Goal: Entertainment & Leisure: Consume media (video, audio)

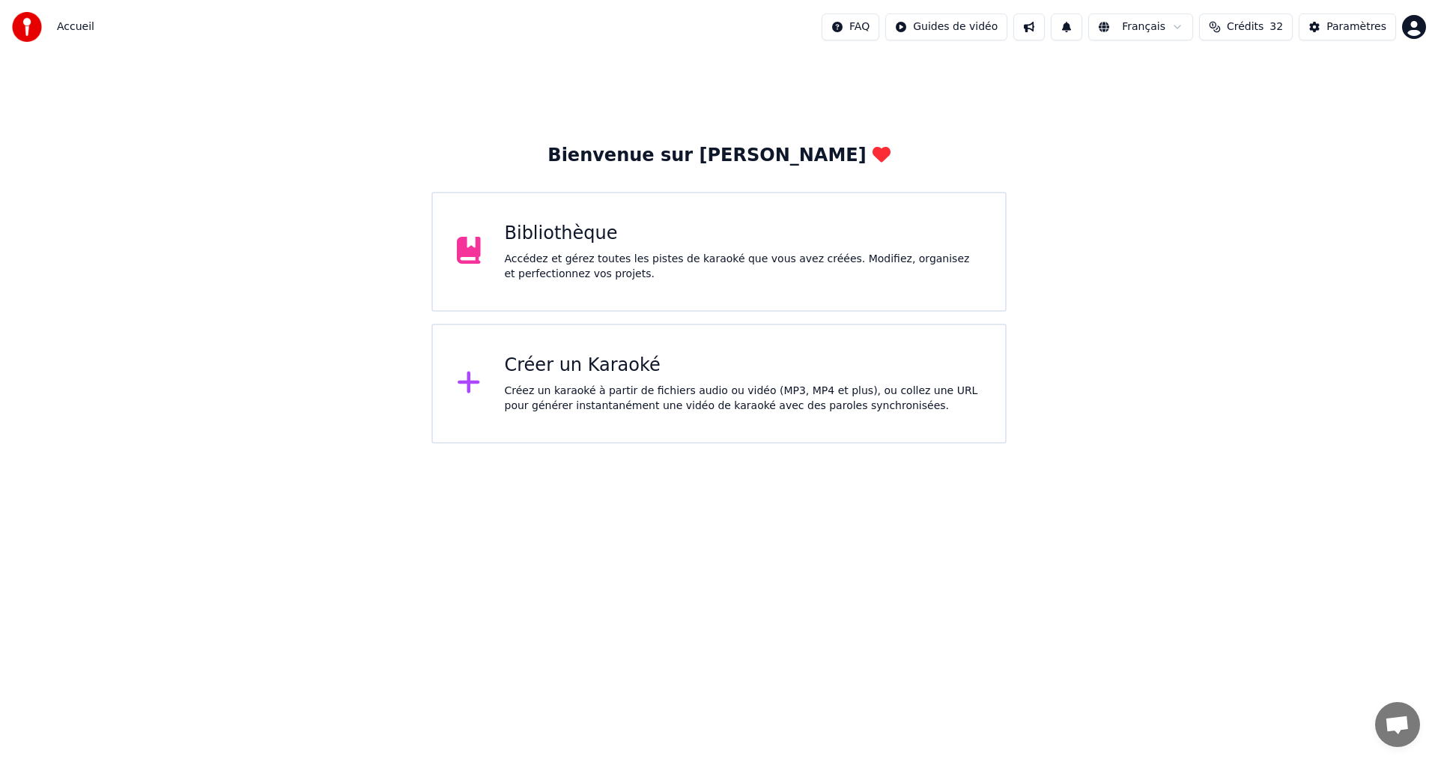
click at [757, 255] on div "Accédez et gérez toutes les pistes de karaoké que vous avez créées. Modifiez, o…" at bounding box center [743, 267] width 477 height 30
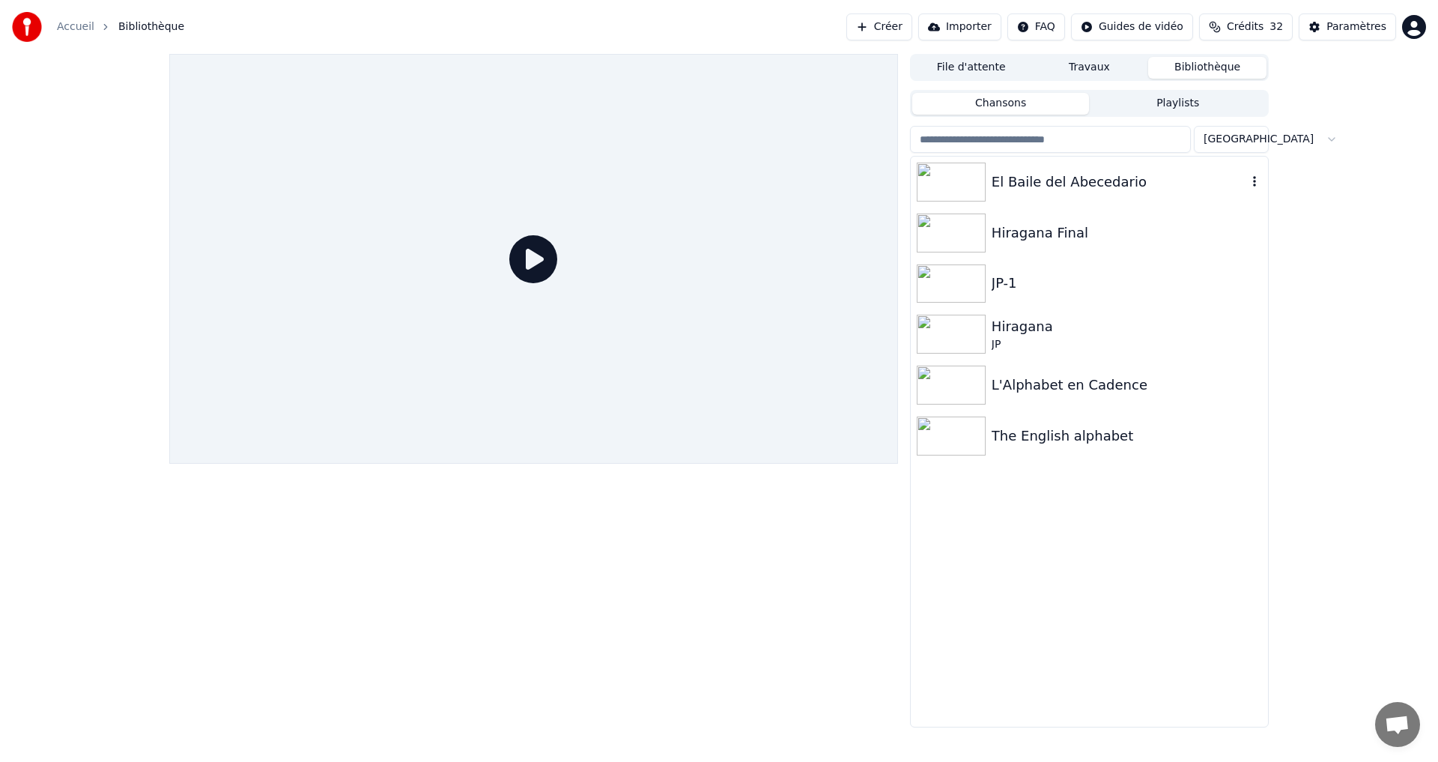
click at [1148, 199] on div "El Baile del Abecedario" at bounding box center [1089, 182] width 357 height 51
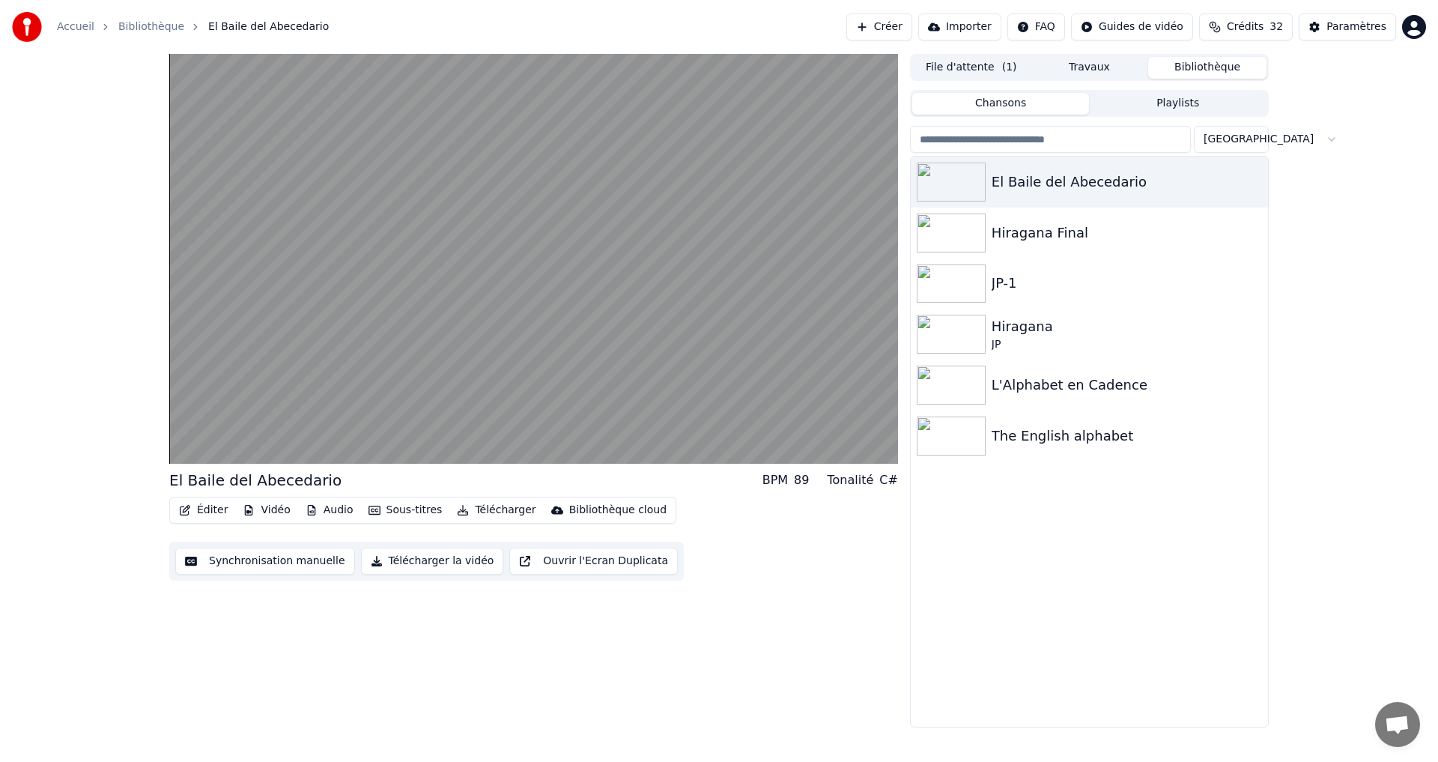
click at [214, 513] on button "Éditer" at bounding box center [203, 510] width 61 height 21
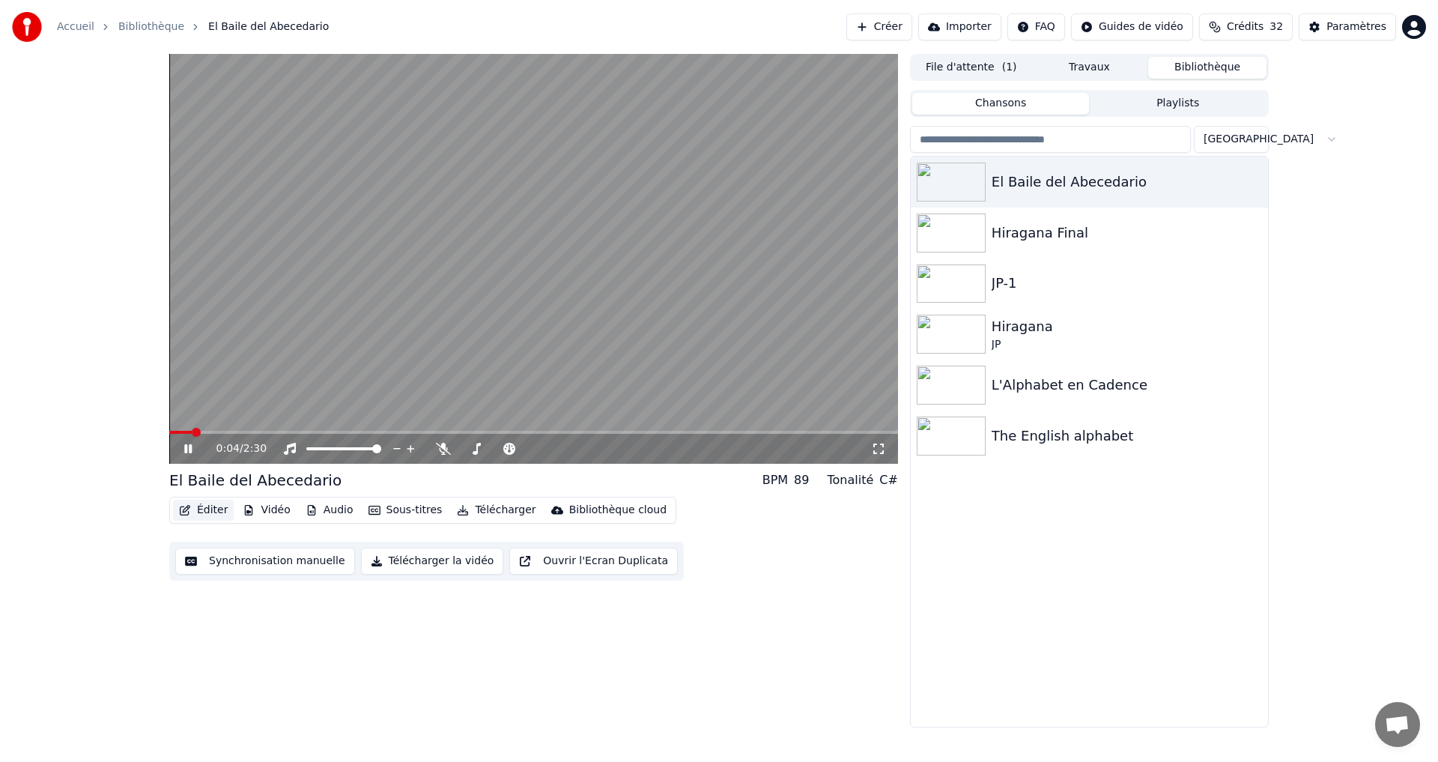
click at [203, 511] on button "Éditer" at bounding box center [203, 510] width 61 height 21
click at [205, 513] on button "Éditer" at bounding box center [203, 510] width 61 height 21
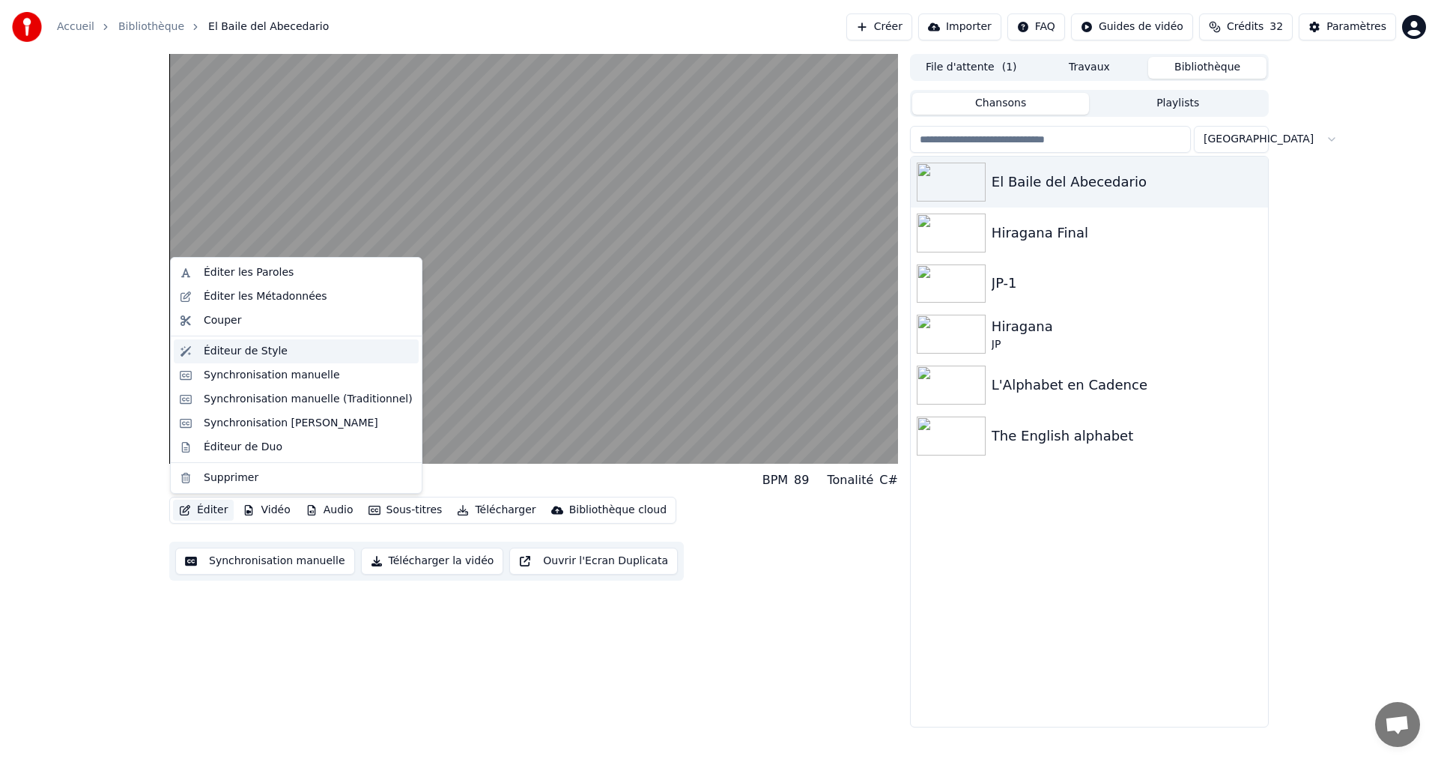
click at [313, 345] on div "Éditeur de Style" at bounding box center [308, 351] width 209 height 15
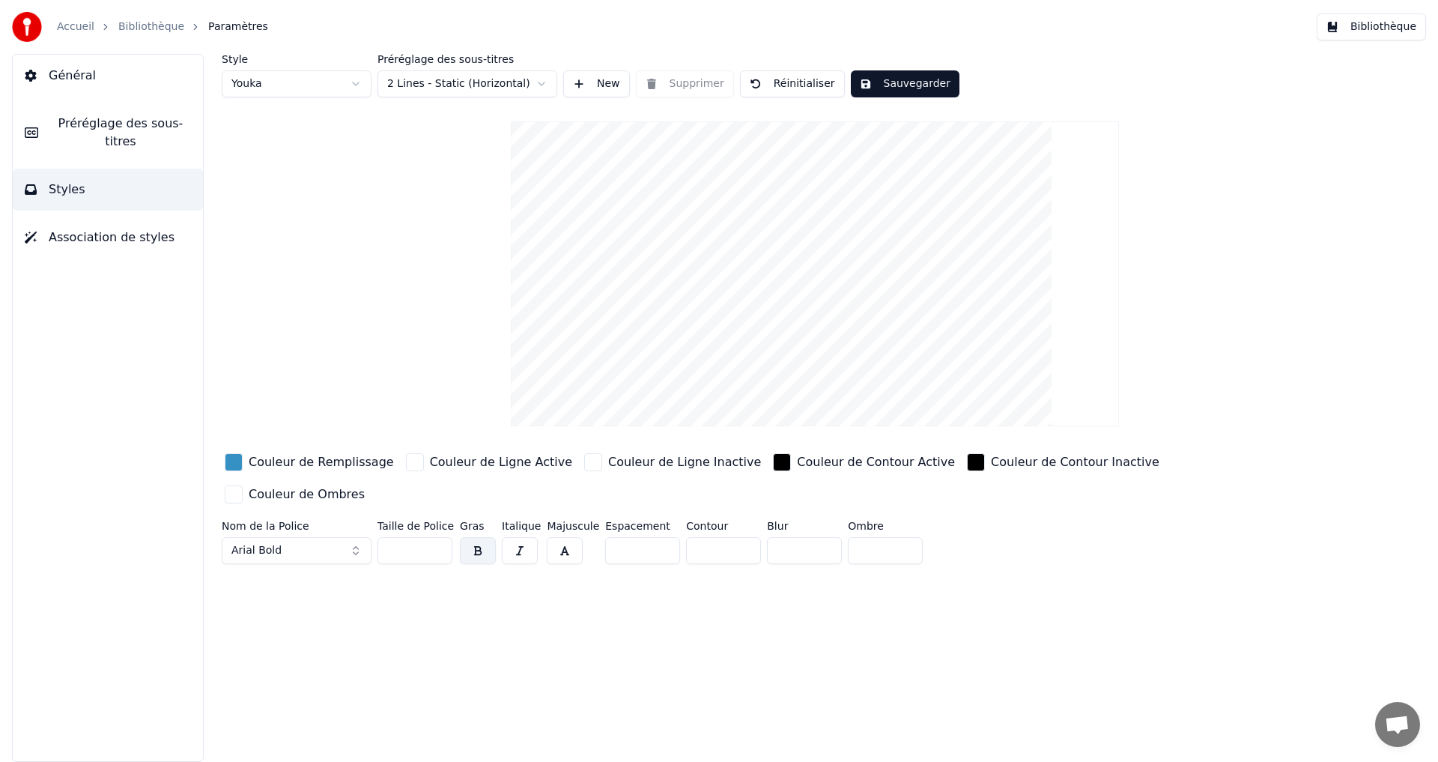
click at [773, 458] on div "button" at bounding box center [782, 462] width 18 height 18
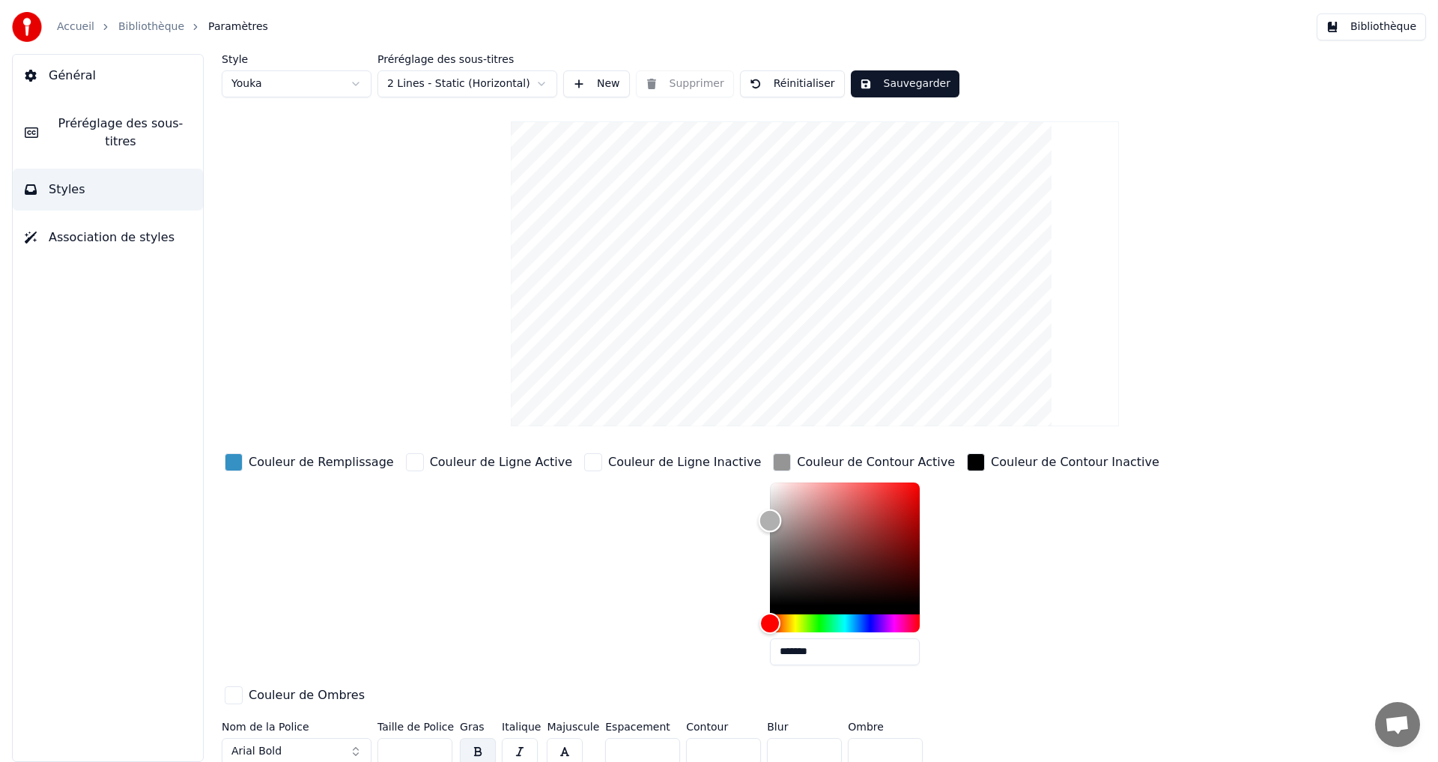
drag, startPoint x: 726, startPoint y: 548, endPoint x: 900, endPoint y: 461, distance: 194.0
click at [676, 429] on div "Style Youka Préréglage des sous-titres 2 Lines - Static (Horizontal) New Suppri…" at bounding box center [815, 412] width 1187 height 717
type input "*******"
click at [967, 461] on div "button" at bounding box center [976, 462] width 18 height 18
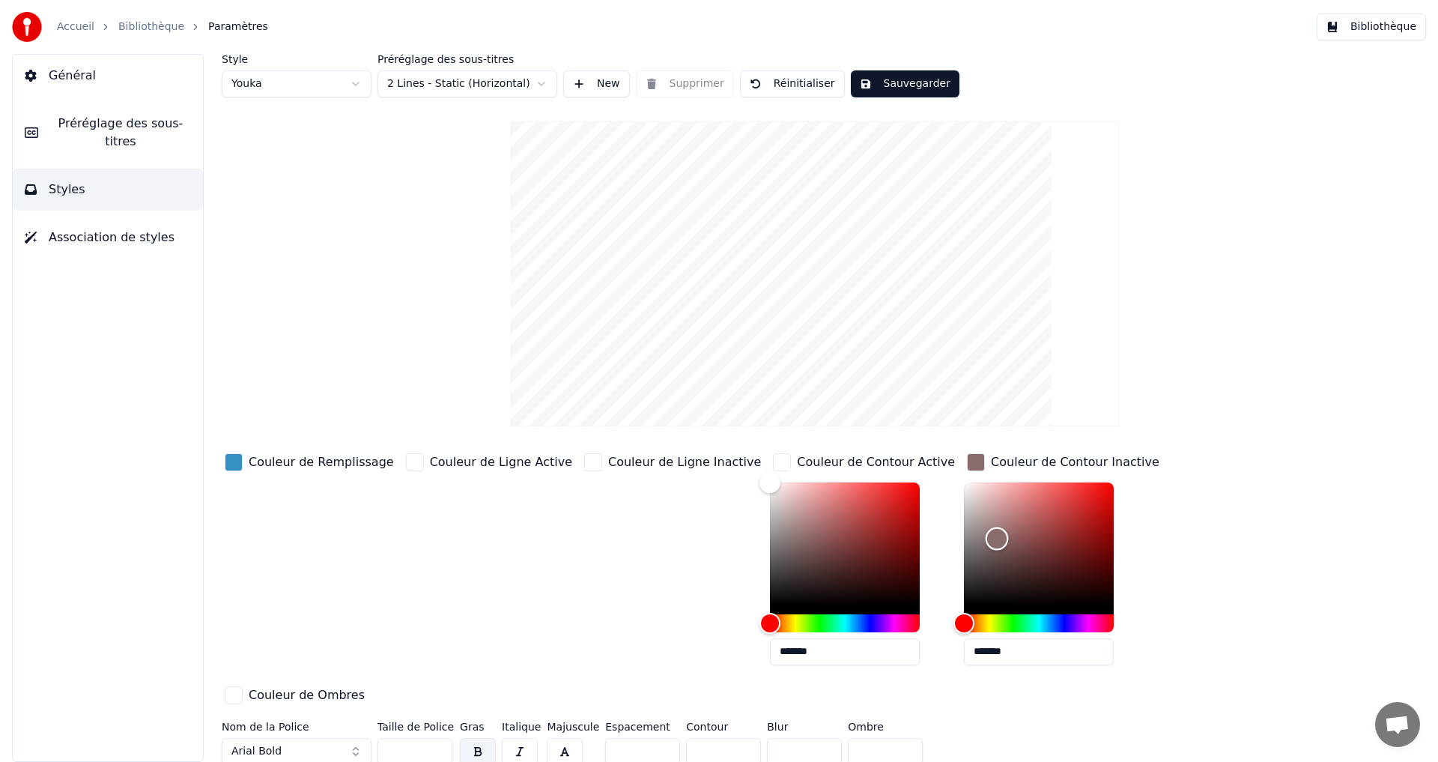
type input "*******"
drag, startPoint x: 929, startPoint y: 538, endPoint x: 760, endPoint y: 423, distance: 204.9
click at [821, 413] on div "Style Youka Préréglage des sous-titres 2 Lines - Static (Horizontal) New Suppri…" at bounding box center [815, 412] width 1187 height 717
click at [403, 489] on div "Couleur de Ligne Active" at bounding box center [489, 563] width 172 height 227
type input "*******"
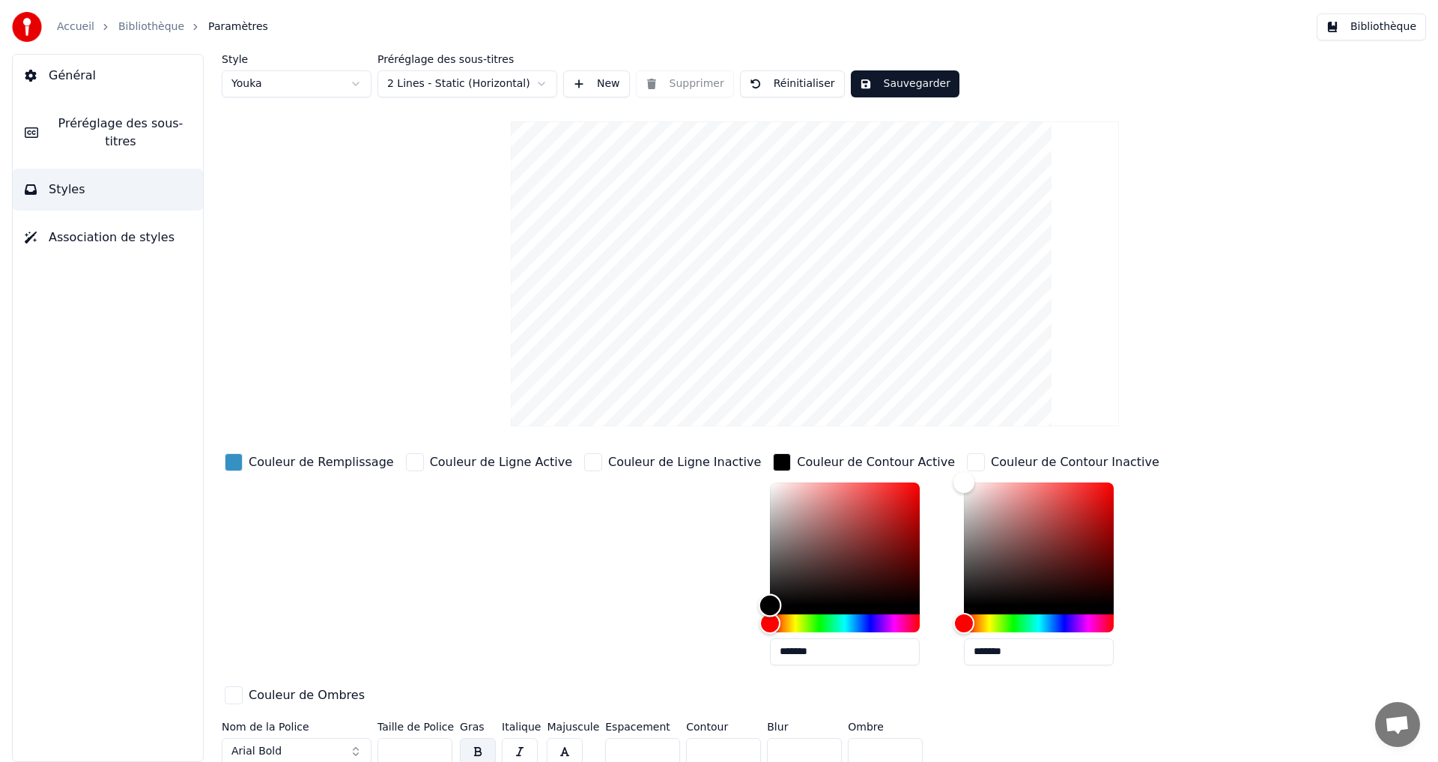
drag, startPoint x: 760, startPoint y: 671, endPoint x: 631, endPoint y: 700, distance: 133.0
click at [638, 697] on div "Couleur de Remplissage Couleur de Ligne Active Couleur de Ligne Inactive Couleu…" at bounding box center [725, 610] width 1007 height 321
type input "*******"
drag, startPoint x: 922, startPoint y: 587, endPoint x: 603, endPoint y: 629, distance: 322.0
click at [826, 647] on div "Couleur de Remplissage Couleur de Ligne Active Couleur de Ligne Inactive Couleu…" at bounding box center [725, 579] width 1007 height 259
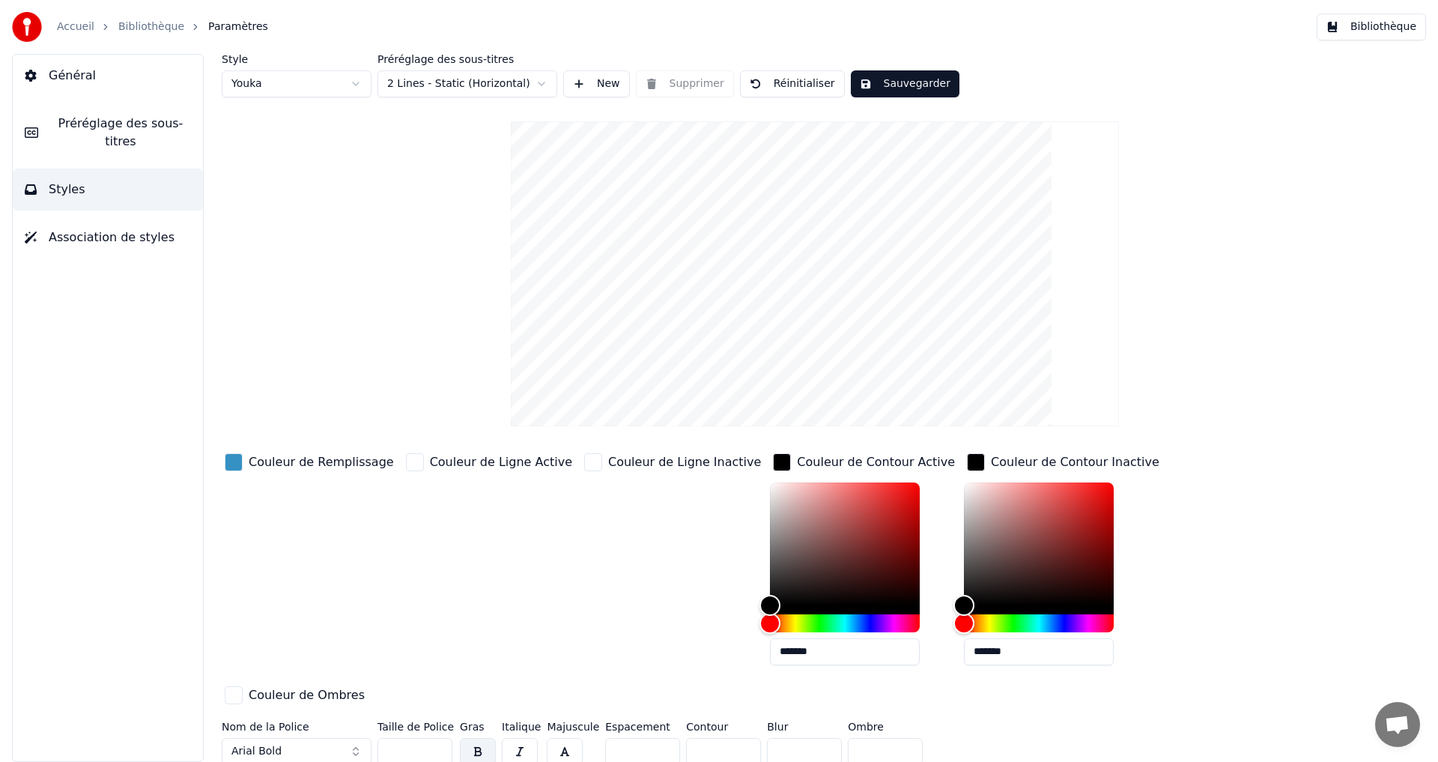
click at [464, 611] on div "Couleur de Ligne Active" at bounding box center [489, 563] width 172 height 227
click at [584, 465] on div "button" at bounding box center [593, 462] width 18 height 18
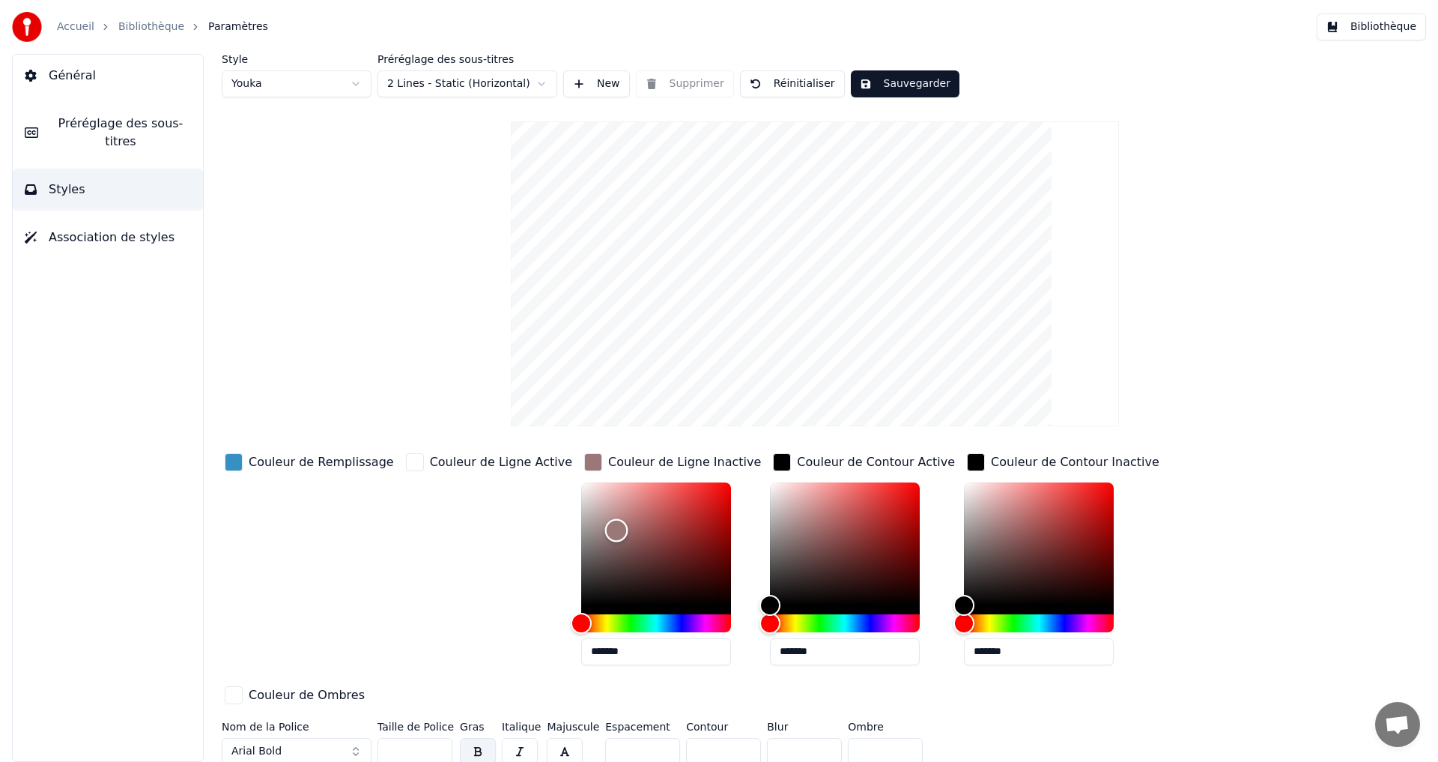
type input "*******"
drag, startPoint x: 581, startPoint y: 530, endPoint x: 440, endPoint y: 431, distance: 172.7
click at [442, 431] on div "Style Youka Préréglage des sous-titres 2 Lines - Static (Horizontal) New Suppri…" at bounding box center [815, 412] width 1187 height 717
click at [406, 461] on div "button" at bounding box center [415, 462] width 18 height 18
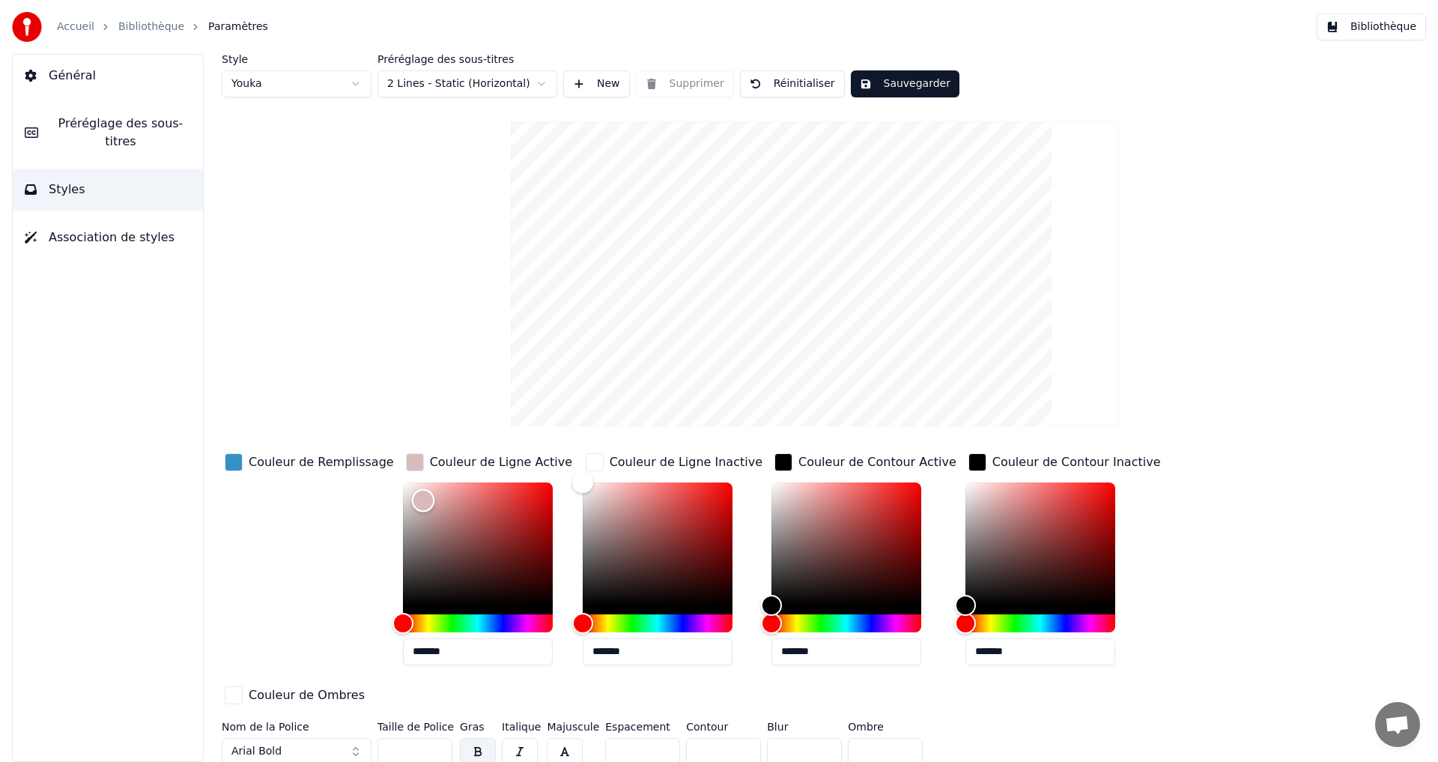
type input "*******"
drag, startPoint x: 405, startPoint y: 500, endPoint x: 320, endPoint y: 451, distance: 98.3
click at [322, 450] on div "Couleur de Remplissage Couleur de Ligne Active ******* Couleur de Ligne Inactiv…" at bounding box center [725, 579] width 1007 height 259
click at [1317, 316] on div "Style Youka Préréglage des sous-titres 2 Lines - Static (Horizontal) New Suppri…" at bounding box center [815, 412] width 1187 height 717
click at [882, 82] on button "Sauvegarder" at bounding box center [905, 83] width 109 height 27
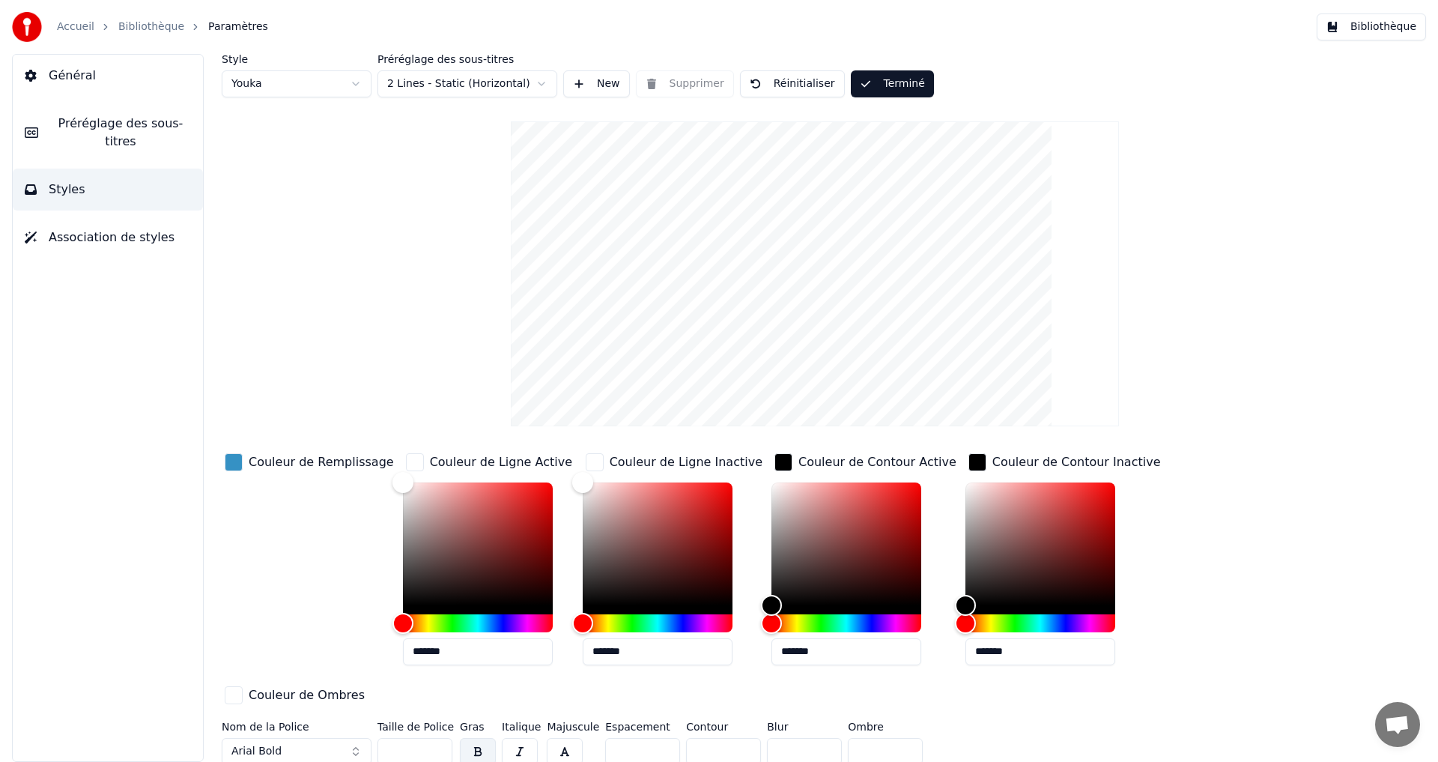
click at [119, 121] on span "Préréglage des sous-titres" at bounding box center [120, 133] width 141 height 36
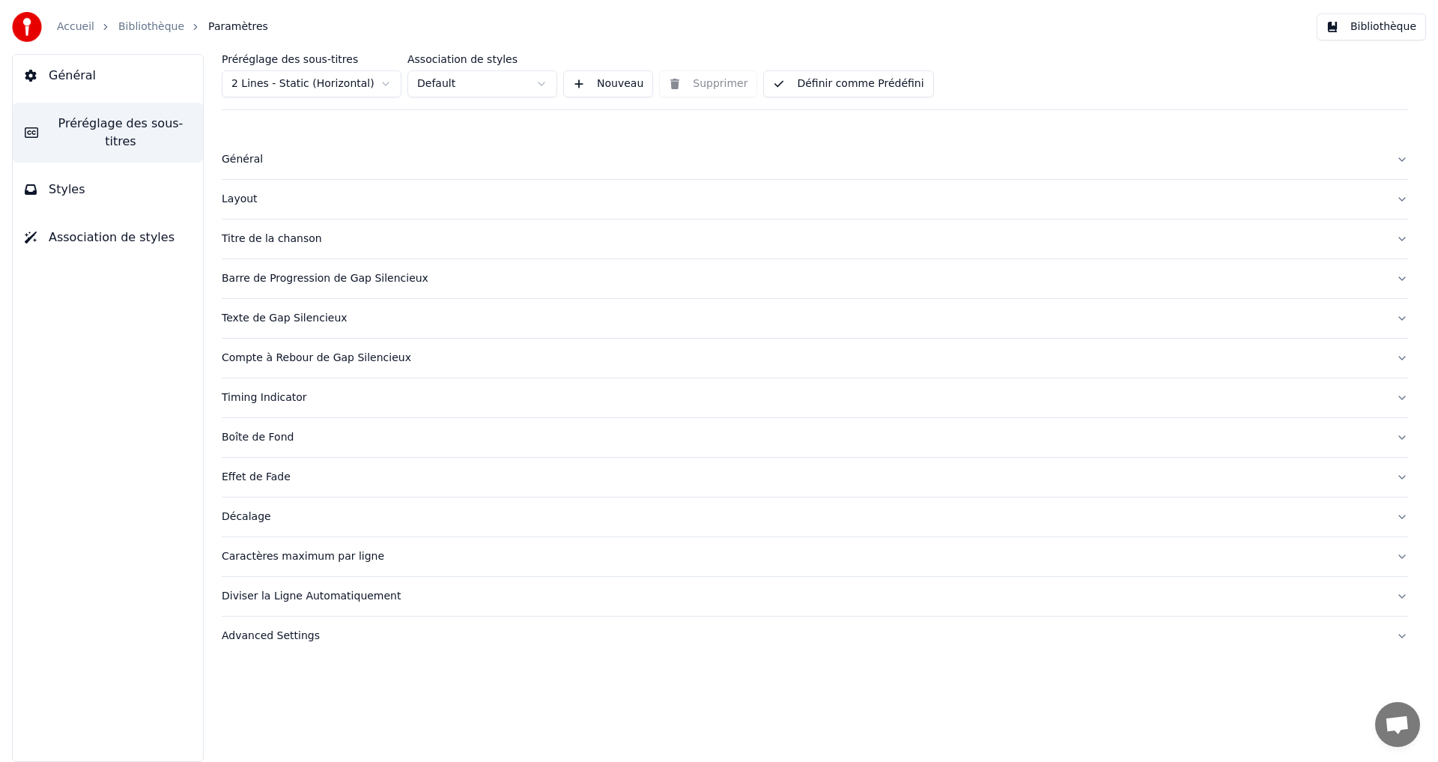
click at [835, 82] on button "Définir comme Prédéfini" at bounding box center [848, 83] width 170 height 27
click at [1383, 32] on button "Bibliothèque" at bounding box center [1371, 26] width 109 height 27
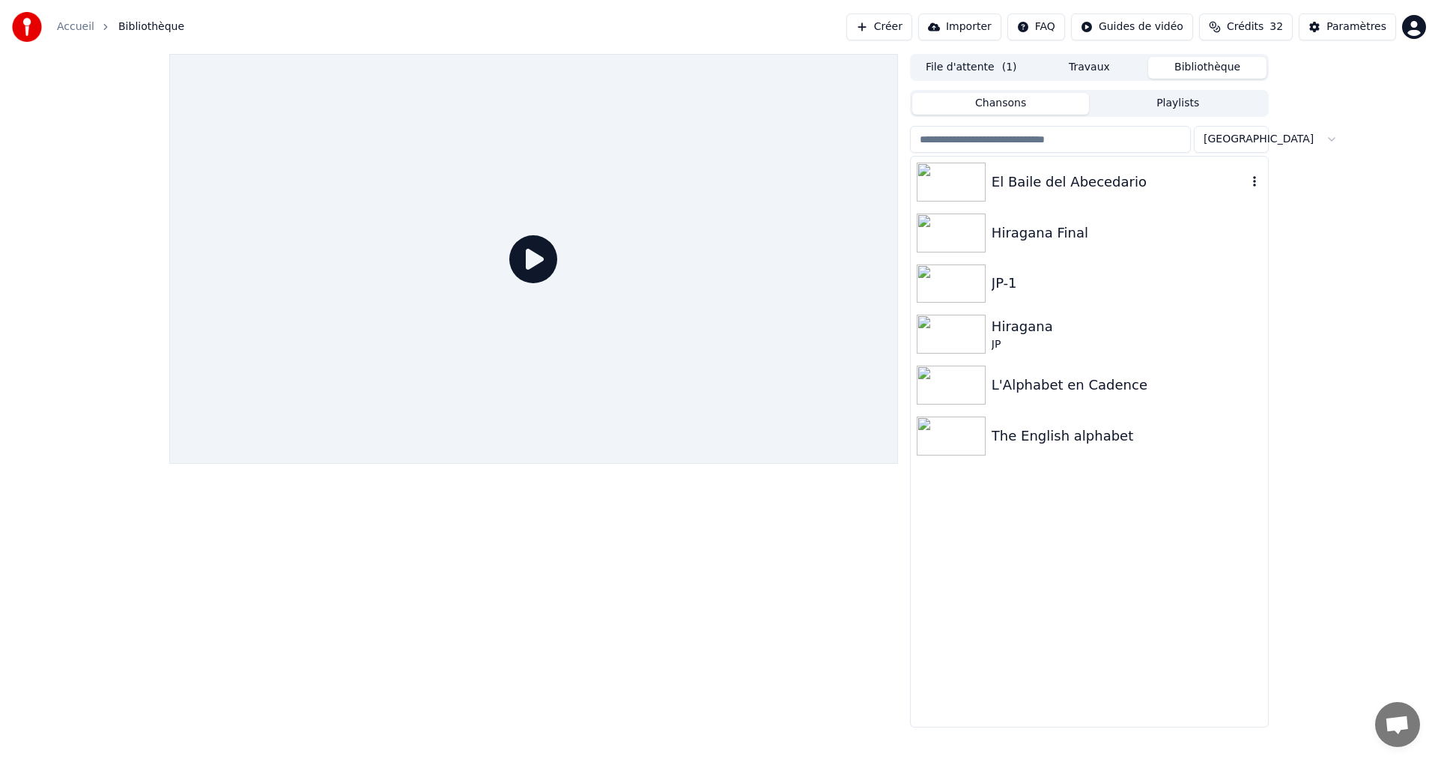
drag, startPoint x: 1162, startPoint y: 185, endPoint x: 1151, endPoint y: 198, distance: 16.5
click at [1162, 186] on div "El Baile del Abecedario" at bounding box center [1119, 182] width 255 height 21
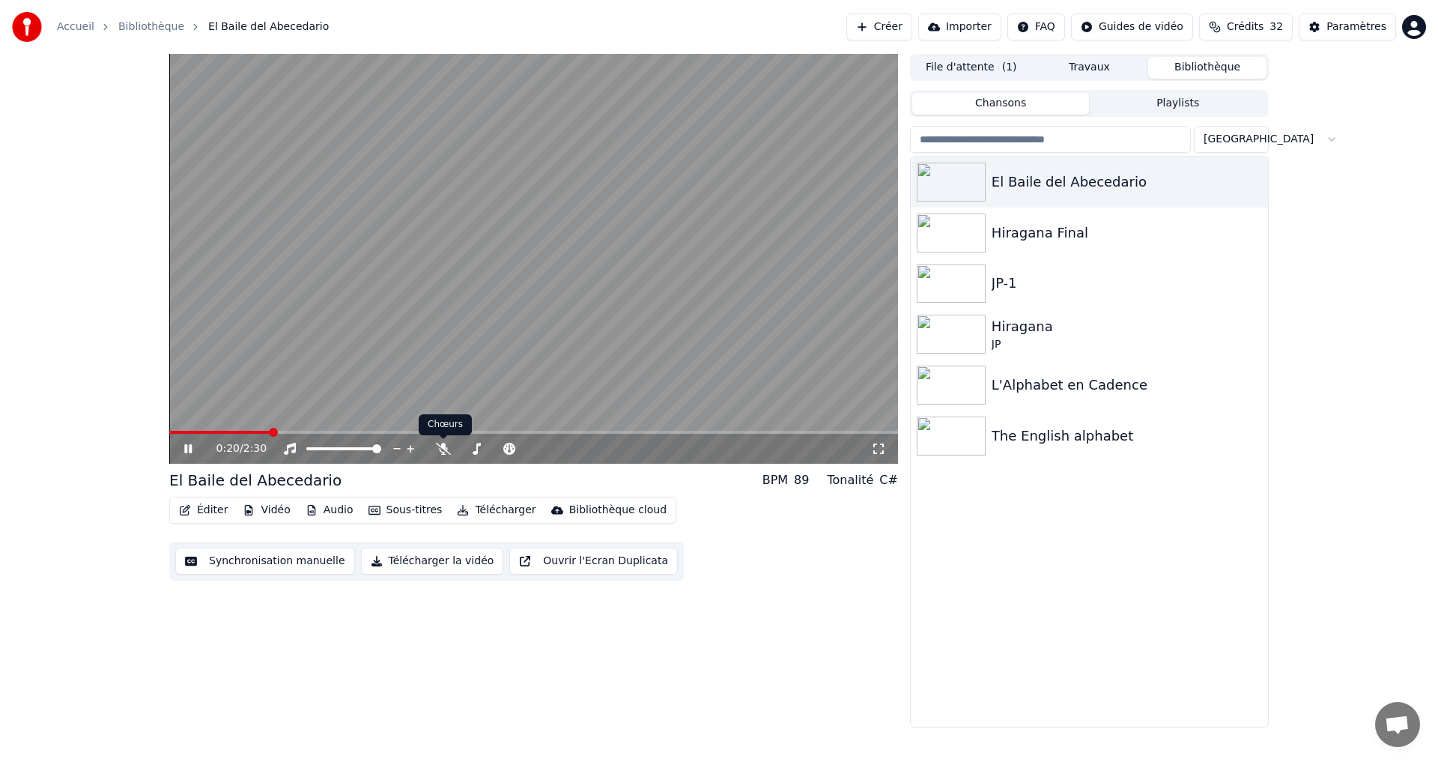
click at [426, 446] on div "0:20 / 2:30" at bounding box center [544, 448] width 655 height 15
click at [452, 448] on div at bounding box center [511, 448] width 121 height 15
click at [441, 457] on div "0:21 / 2:30" at bounding box center [533, 449] width 729 height 30
click at [429, 444] on div "0:22 / 2:30" at bounding box center [544, 448] width 655 height 15
drag, startPoint x: 451, startPoint y: 447, endPoint x: 402, endPoint y: 473, distance: 55.7
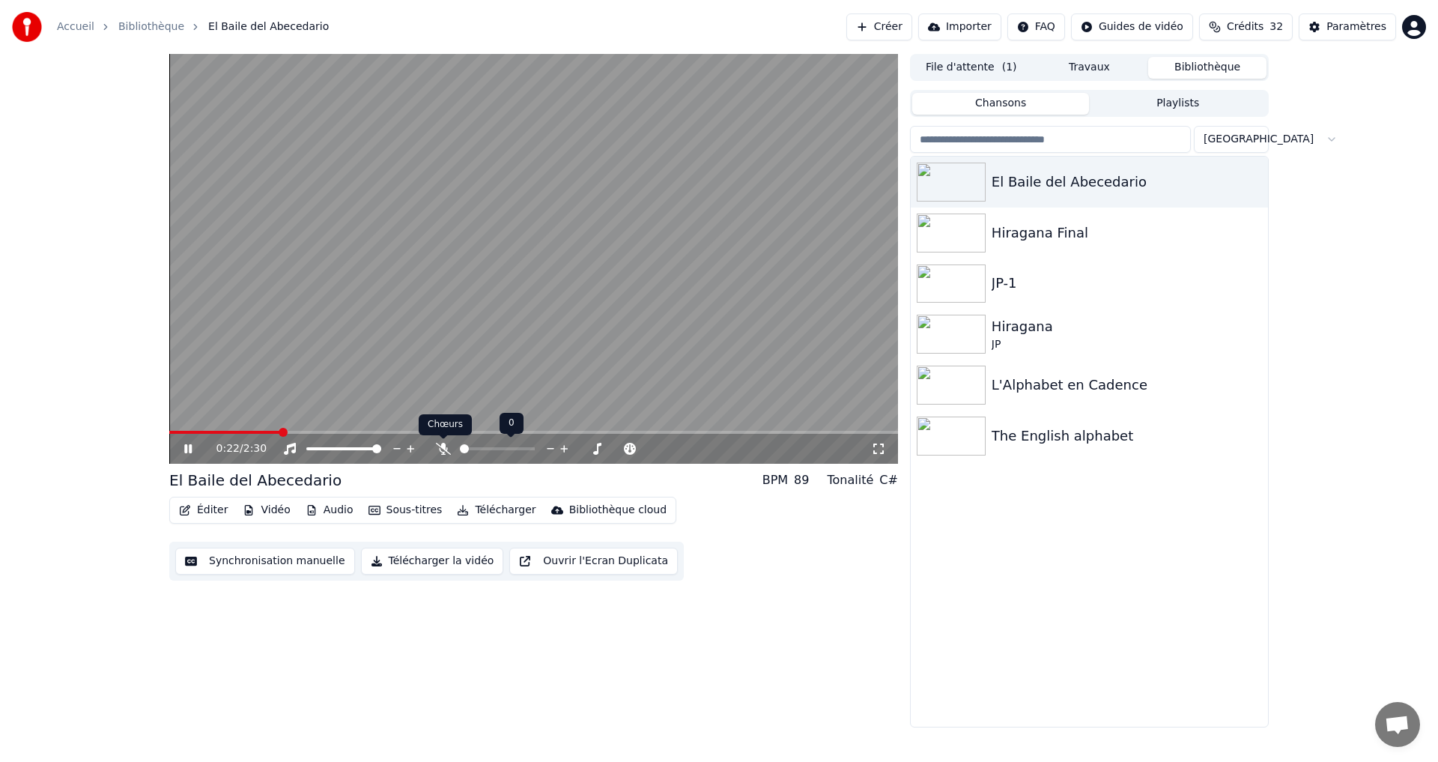
click at [451, 447] on div at bounding box center [511, 448] width 121 height 15
drag, startPoint x: 447, startPoint y: 447, endPoint x: 428, endPoint y: 485, distance: 42.9
click at [447, 446] on icon at bounding box center [443, 449] width 15 height 12
click at [196, 508] on button "Éditer" at bounding box center [203, 510] width 61 height 21
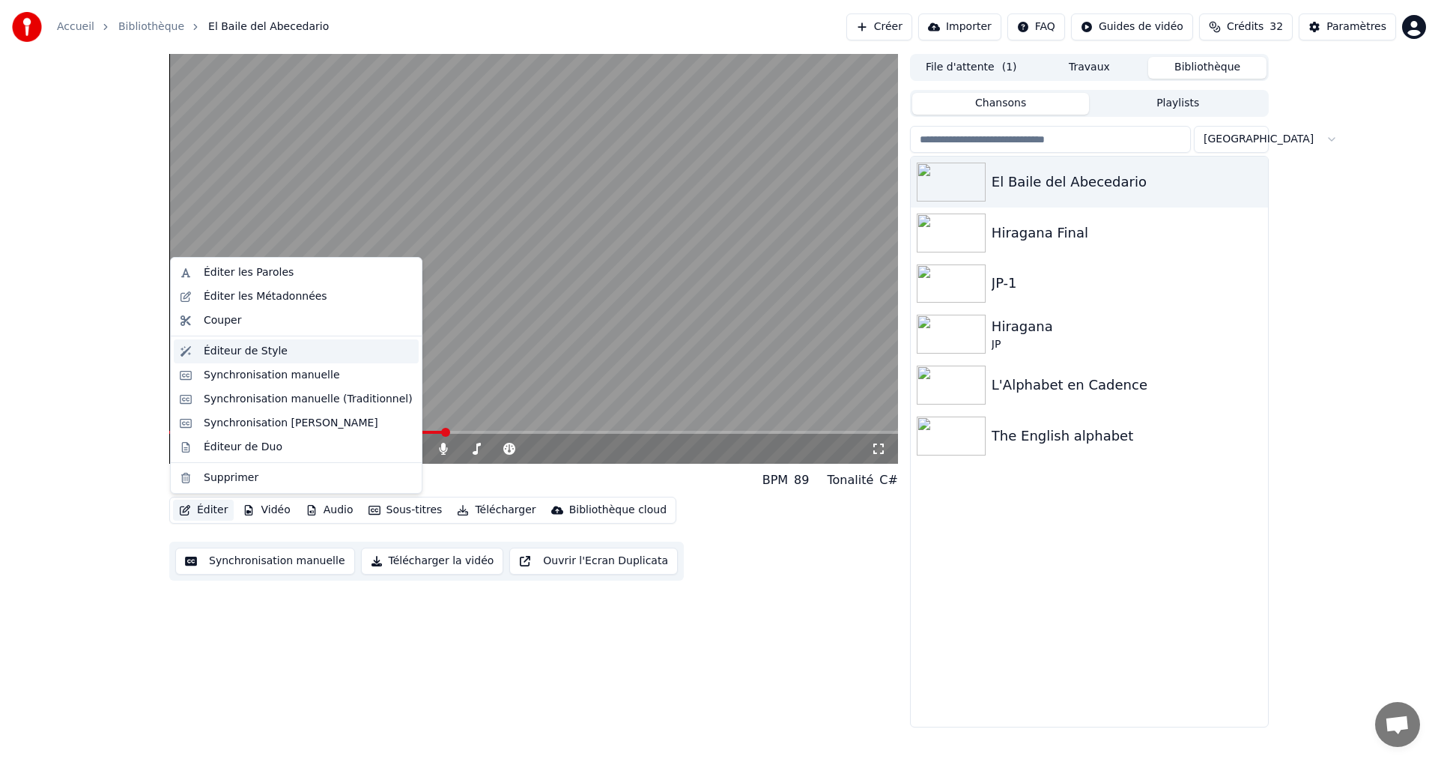
click at [276, 344] on div "Éditeur de Style" at bounding box center [308, 351] width 209 height 15
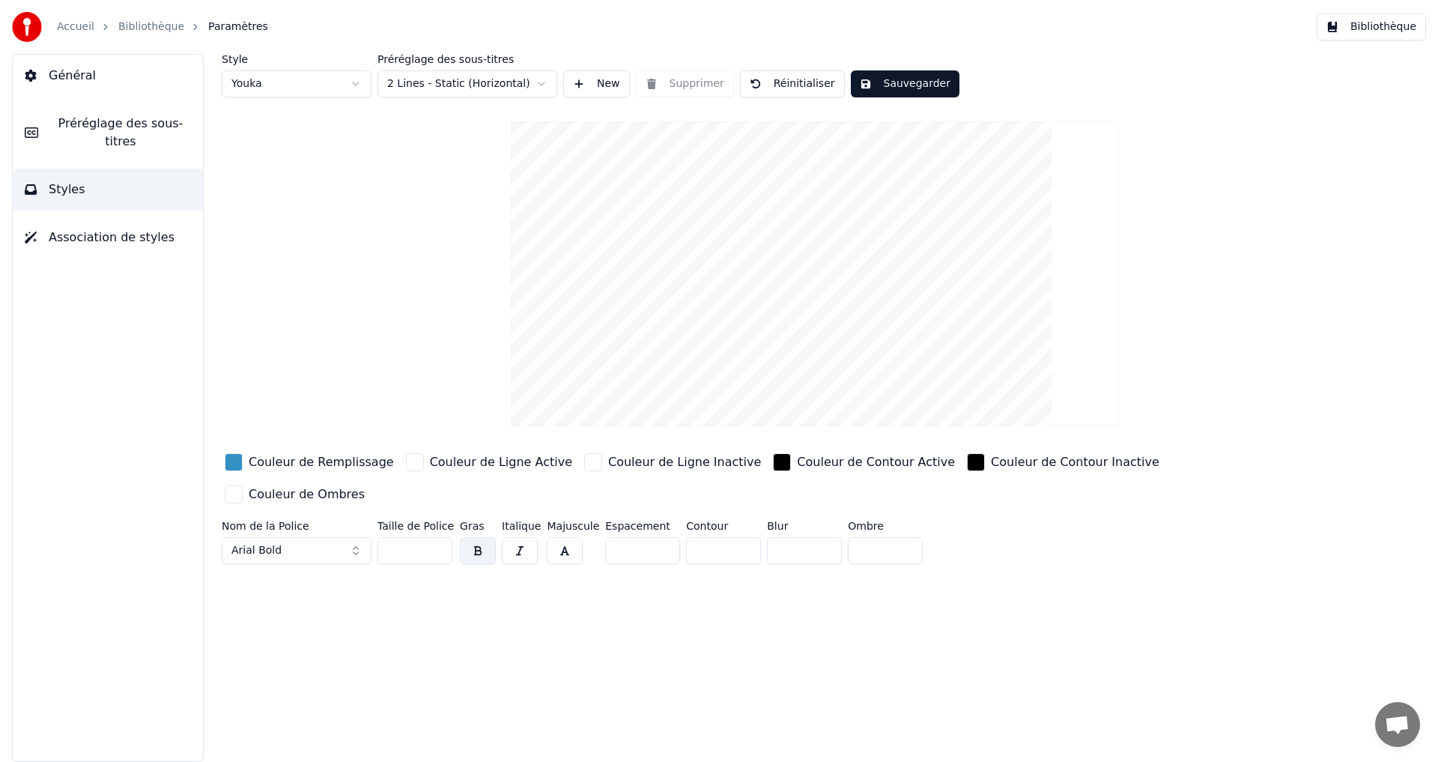
click at [232, 466] on div "button" at bounding box center [234, 462] width 18 height 18
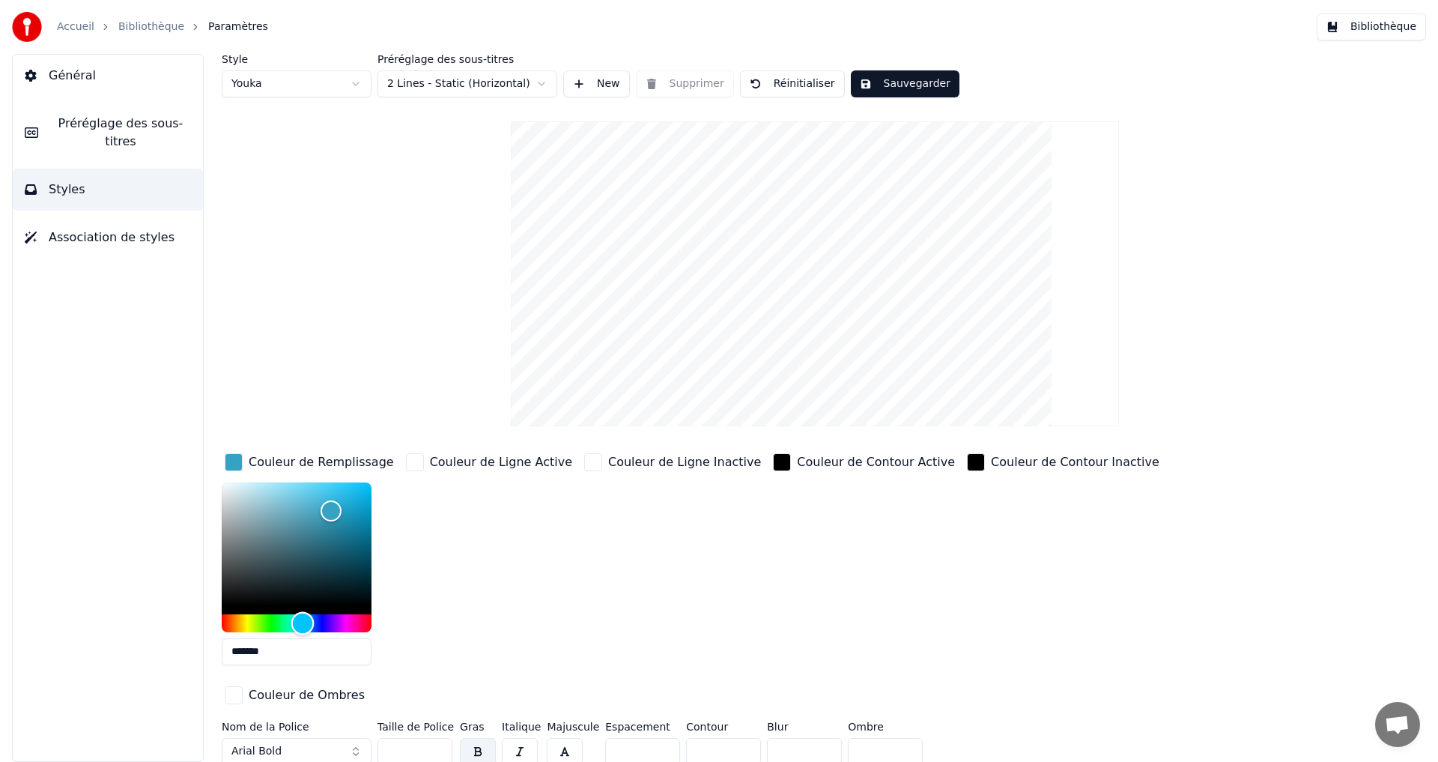
click at [303, 618] on div "Hue" at bounding box center [302, 622] width 23 height 23
drag, startPoint x: 330, startPoint y: 500, endPoint x: 317, endPoint y: 500, distance: 13.5
click at [317, 500] on div "Color" at bounding box center [317, 500] width 23 height 23
type input "*******"
click at [324, 502] on div "Color" at bounding box center [323, 502] width 23 height 23
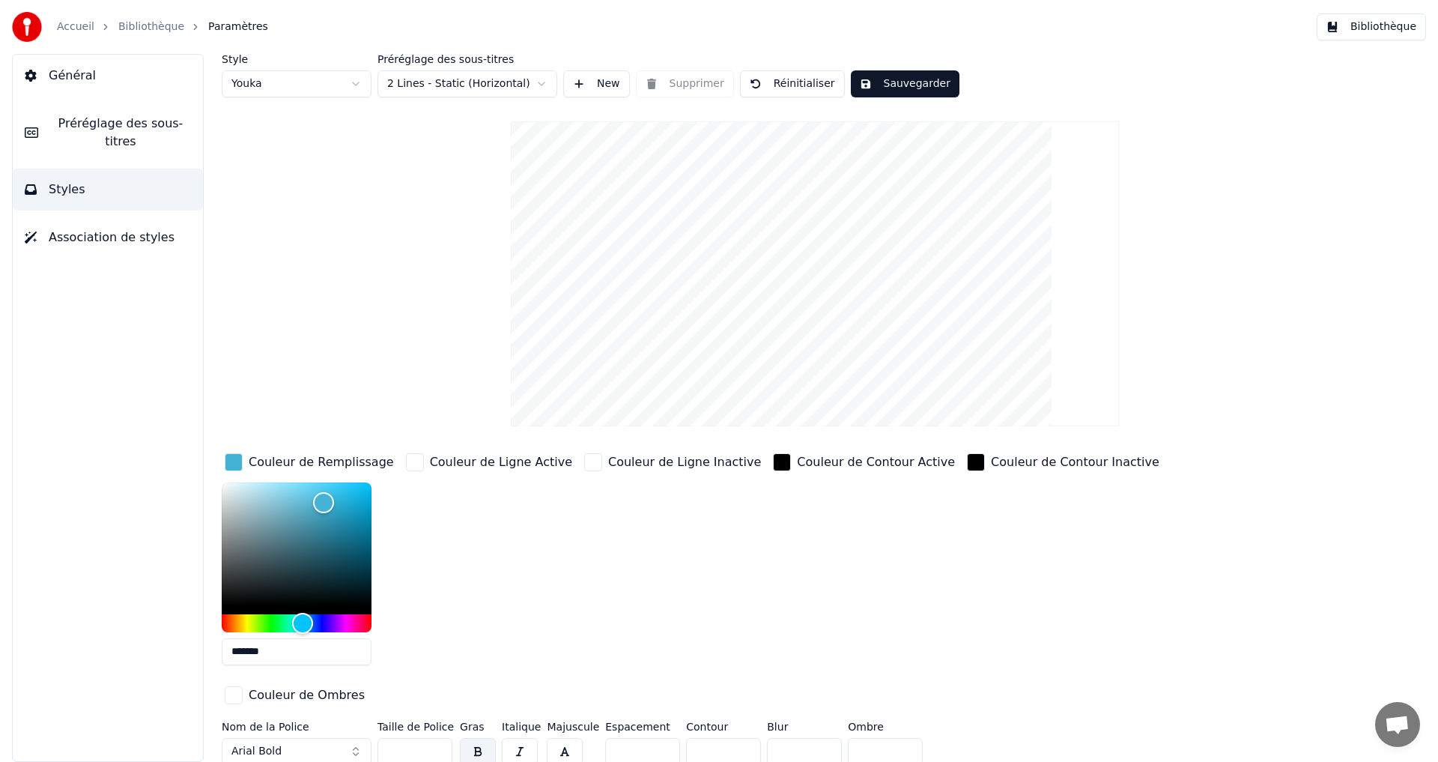
click at [912, 88] on button "Sauvegarder" at bounding box center [905, 83] width 109 height 27
click at [901, 87] on button "Terminé" at bounding box center [892, 83] width 83 height 27
click at [1383, 33] on button "Bibliothèque" at bounding box center [1371, 26] width 109 height 27
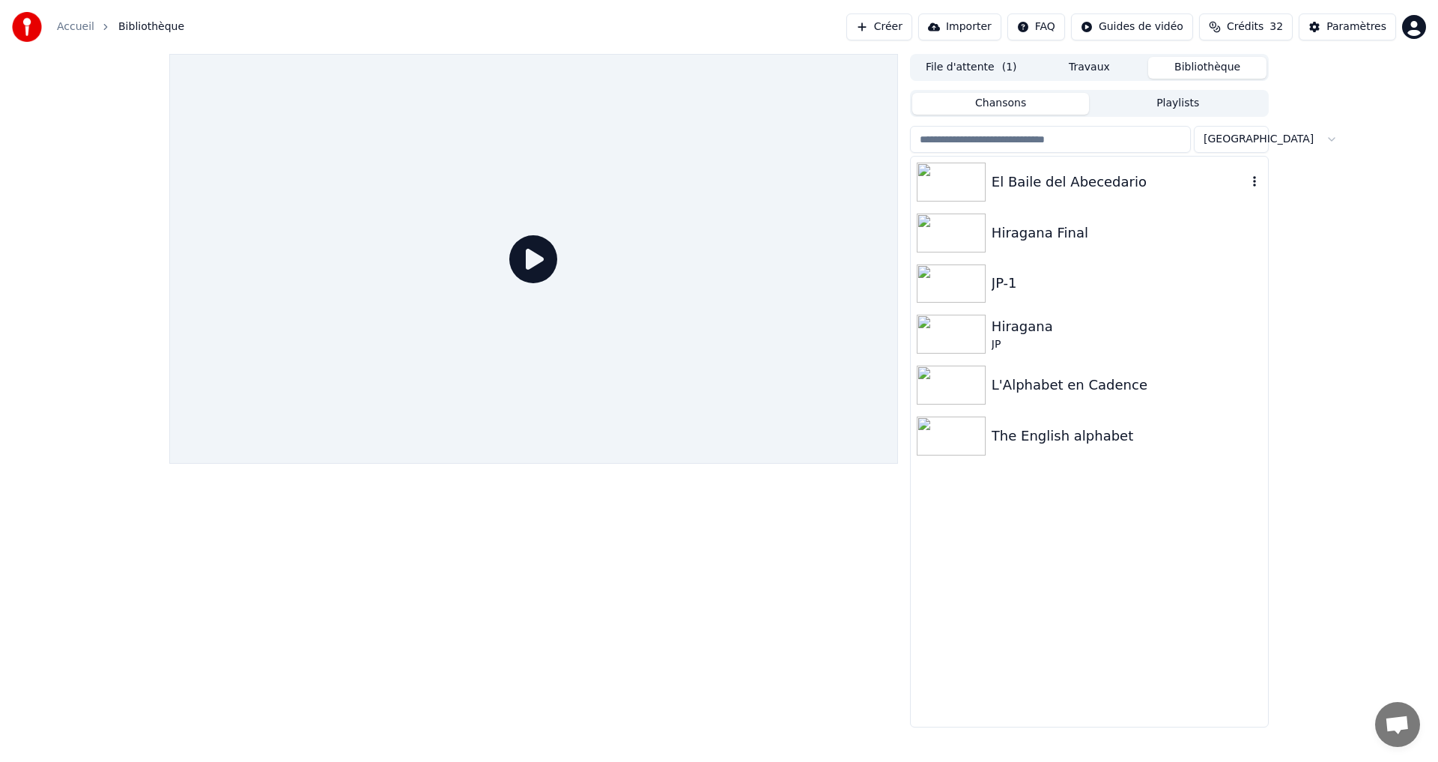
click at [1156, 184] on div "El Baile del Abecedario" at bounding box center [1119, 182] width 255 height 21
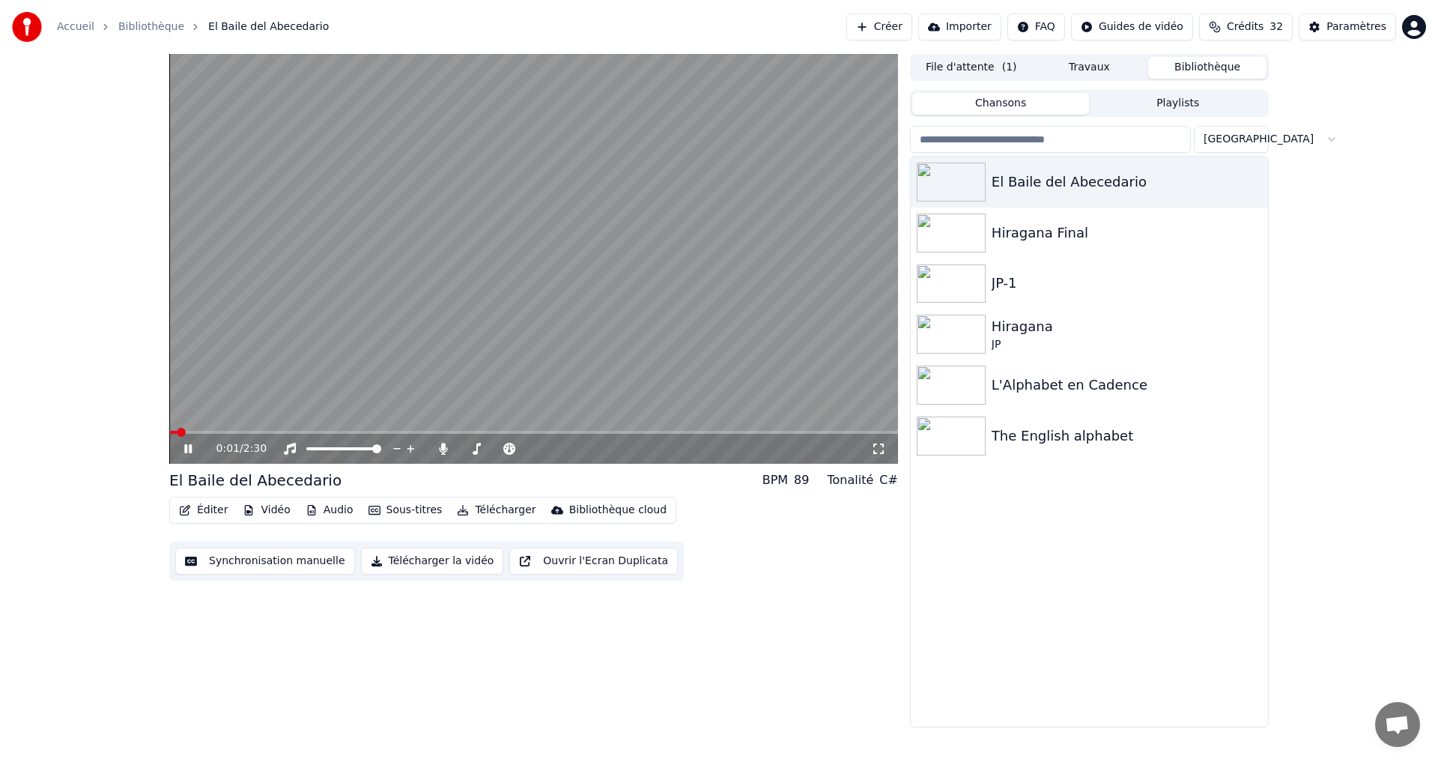
click at [261, 514] on button "Vidéo" at bounding box center [266, 510] width 59 height 21
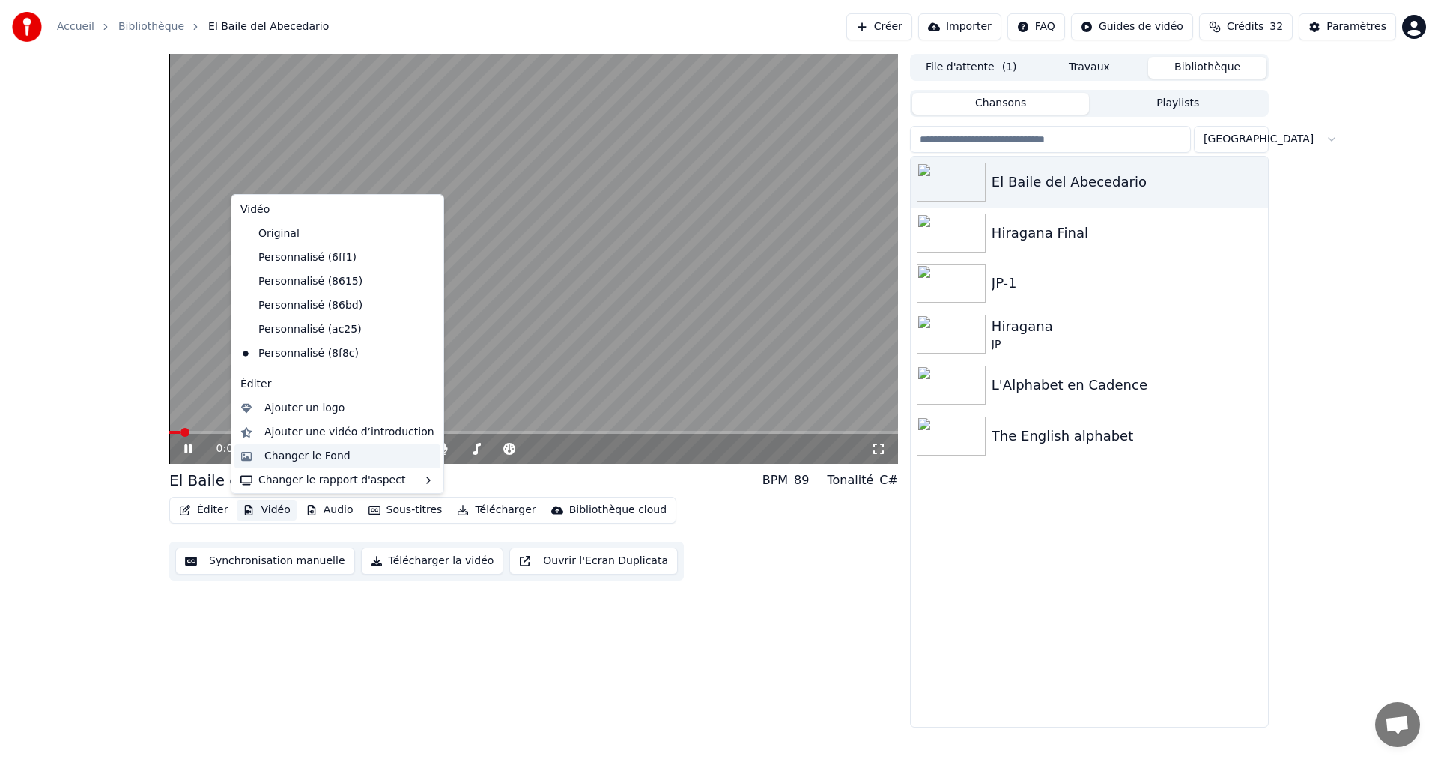
click at [303, 452] on div "Changer le Fond" at bounding box center [307, 456] width 86 height 15
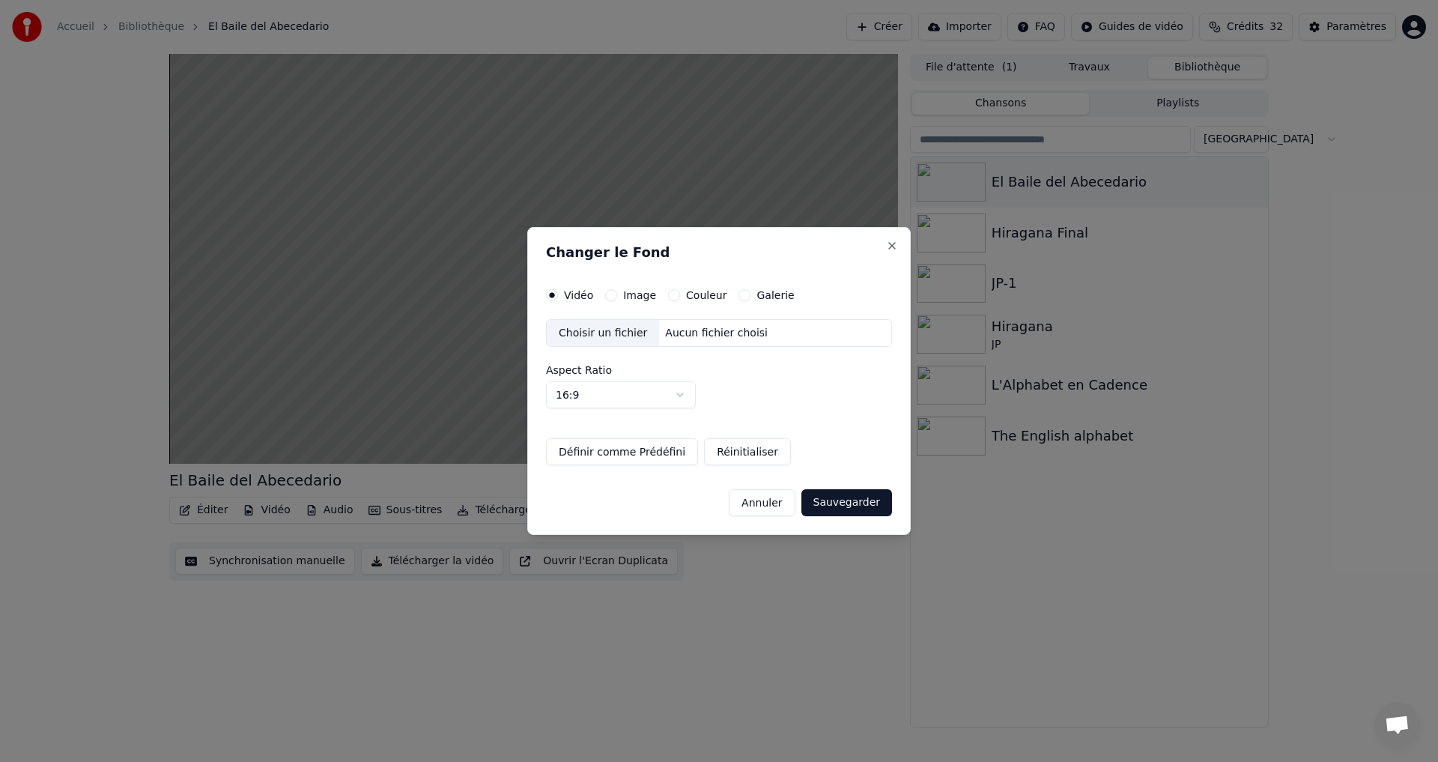
click at [615, 291] on div "Image" at bounding box center [630, 295] width 51 height 12
click at [612, 297] on button "Image" at bounding box center [611, 295] width 12 height 12
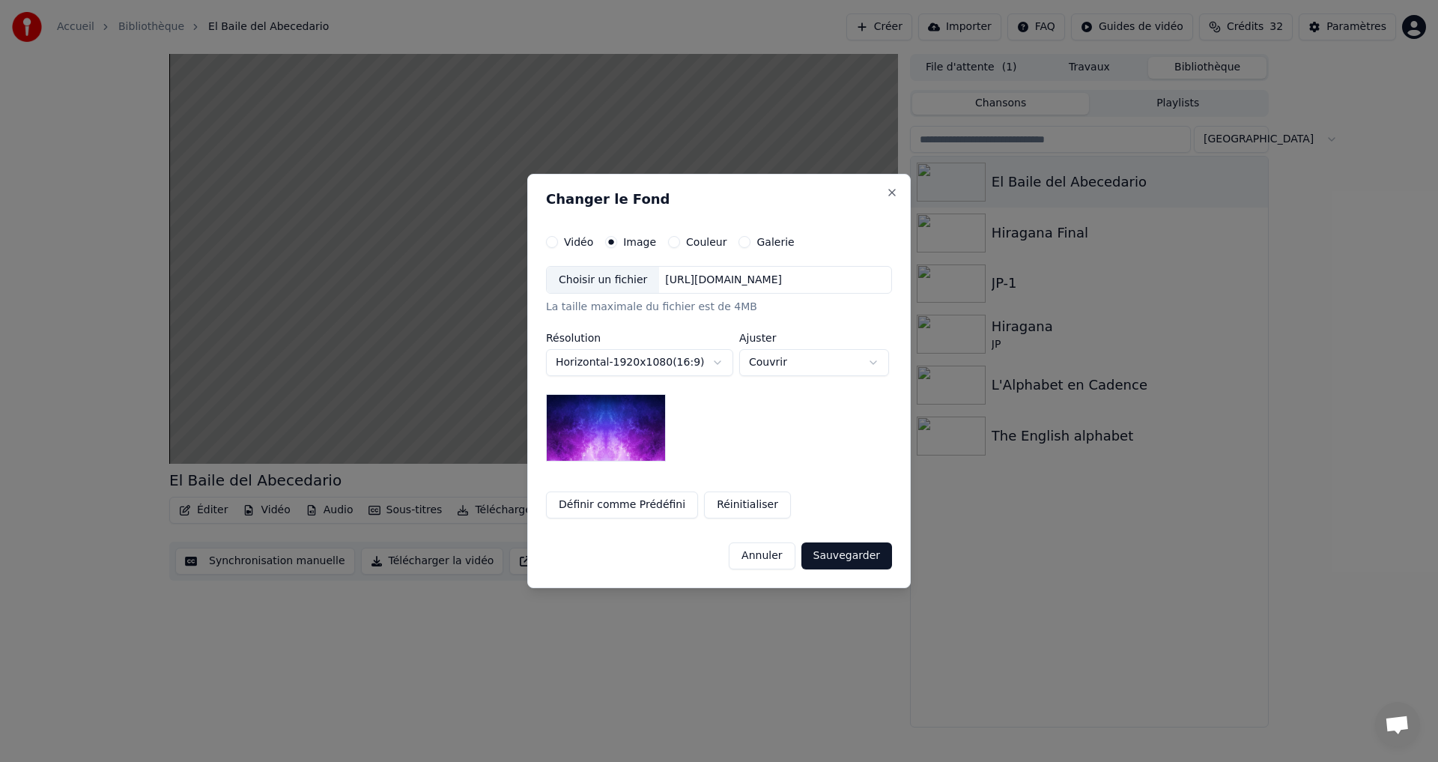
click at [593, 285] on div "Choisir un fichier" at bounding box center [603, 280] width 112 height 27
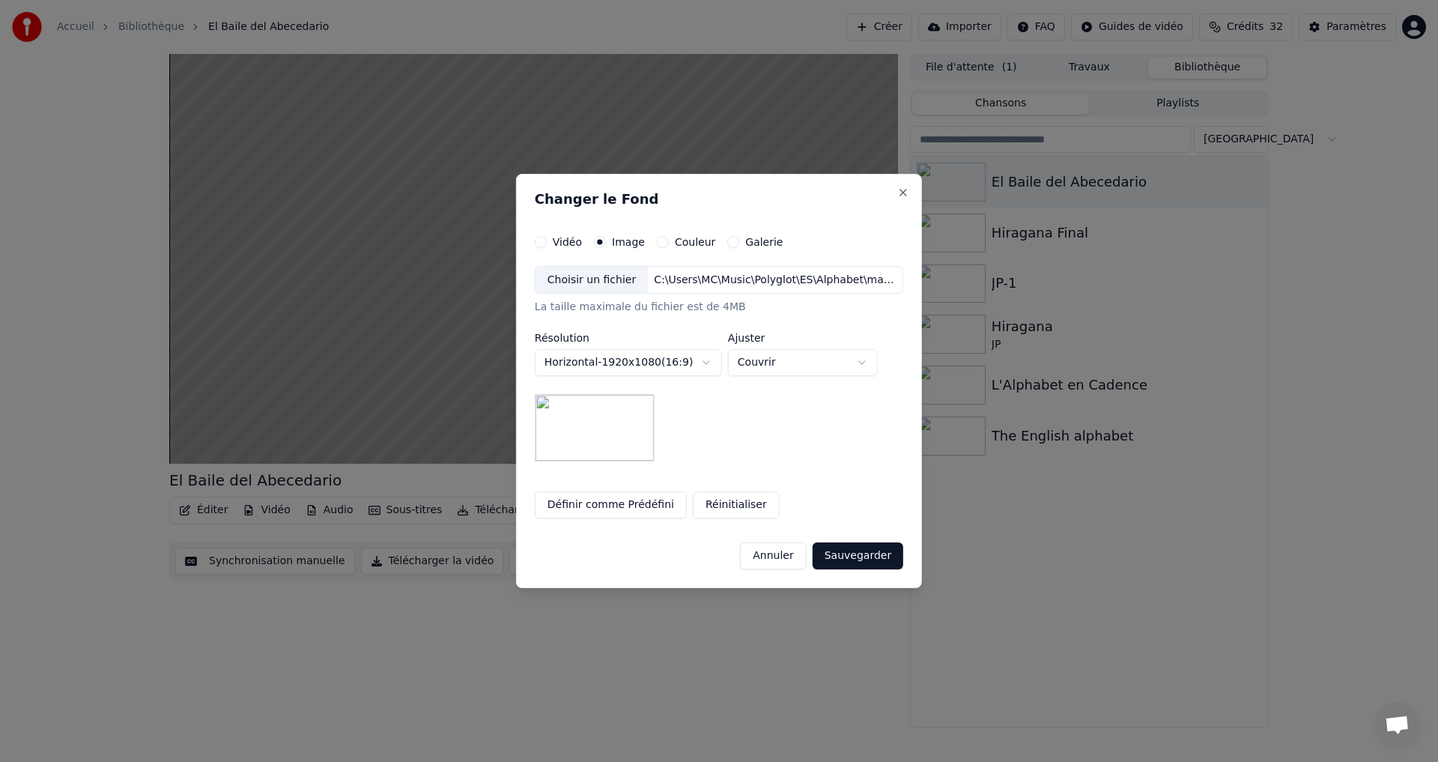
click at [880, 563] on button "Sauvegarder" at bounding box center [858, 555] width 91 height 27
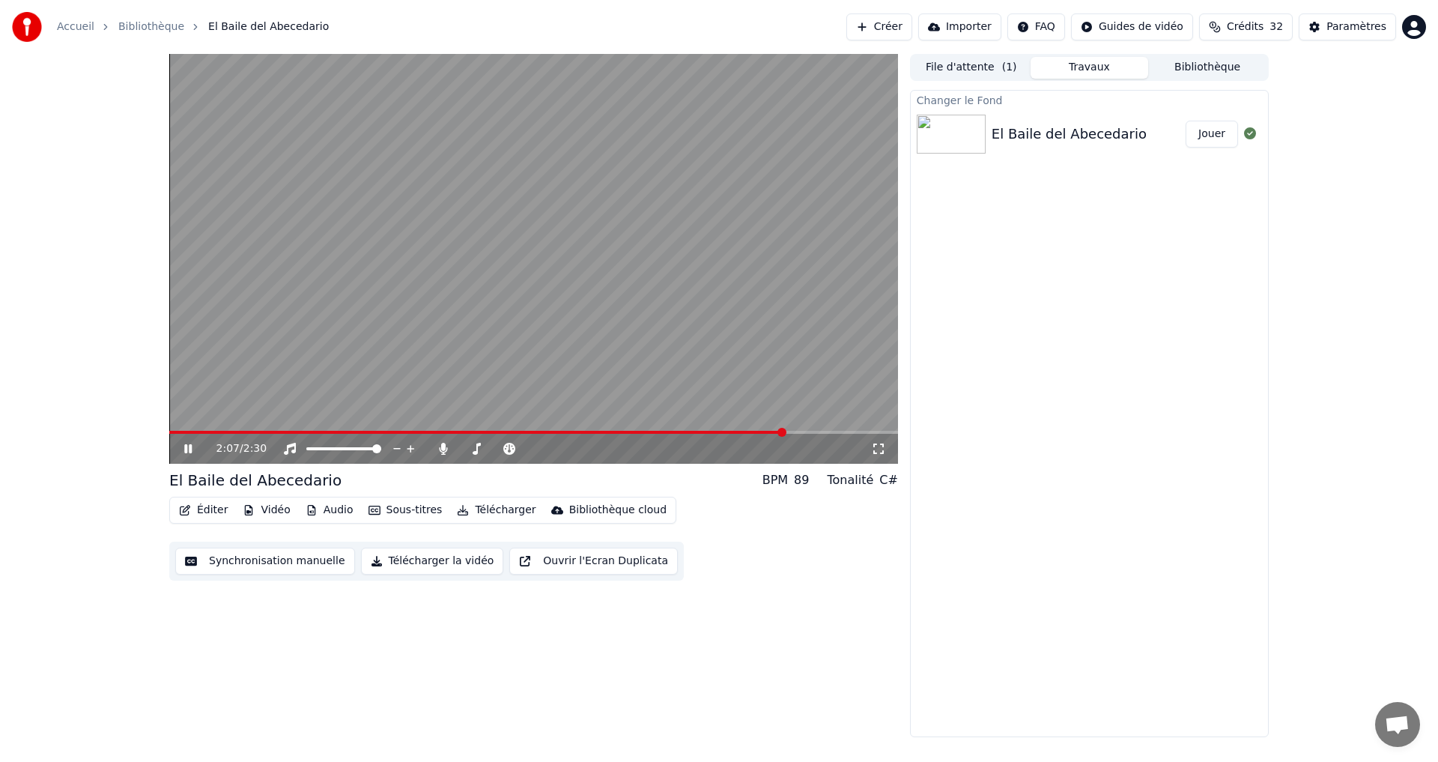
click at [1209, 133] on button "Jouer" at bounding box center [1212, 134] width 52 height 27
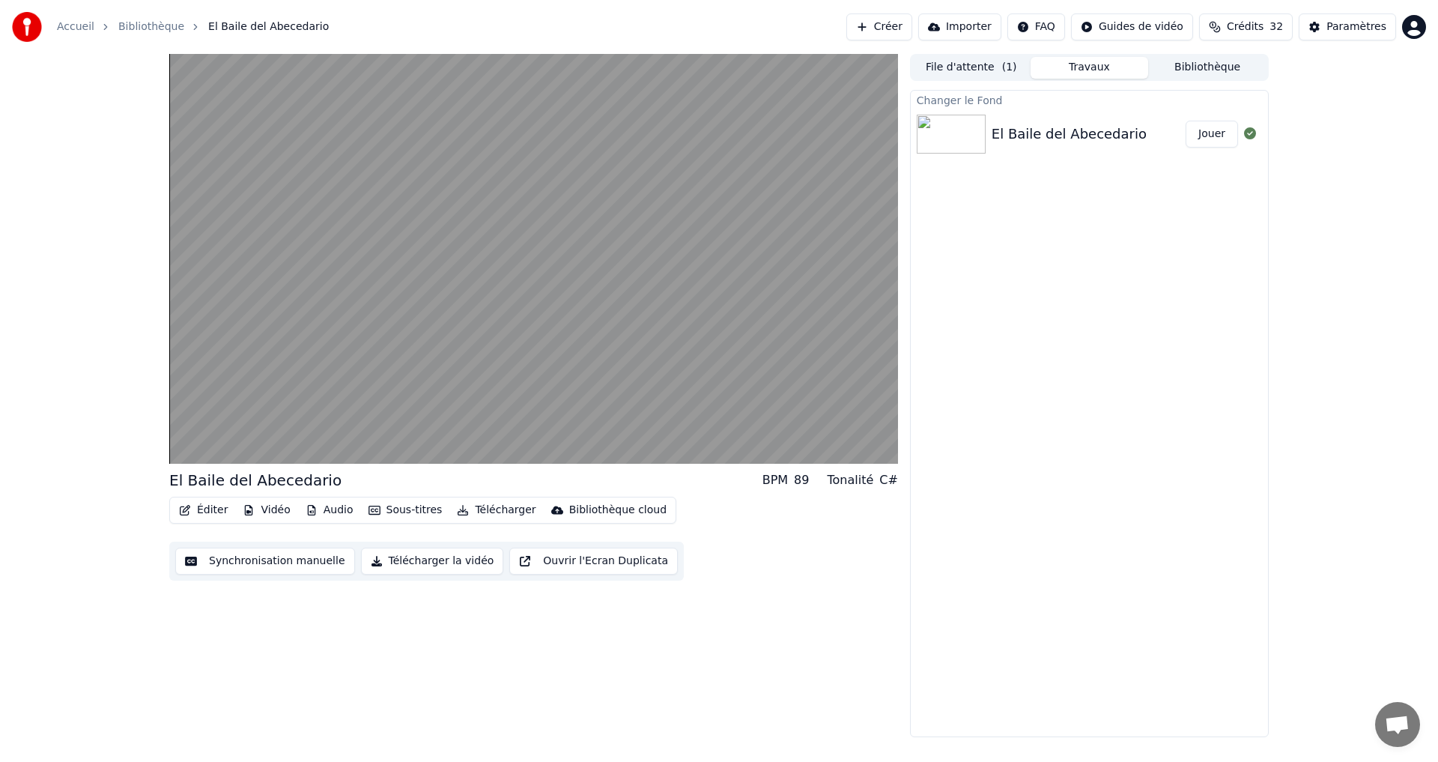
click at [210, 504] on button "Éditer" at bounding box center [203, 510] width 61 height 21
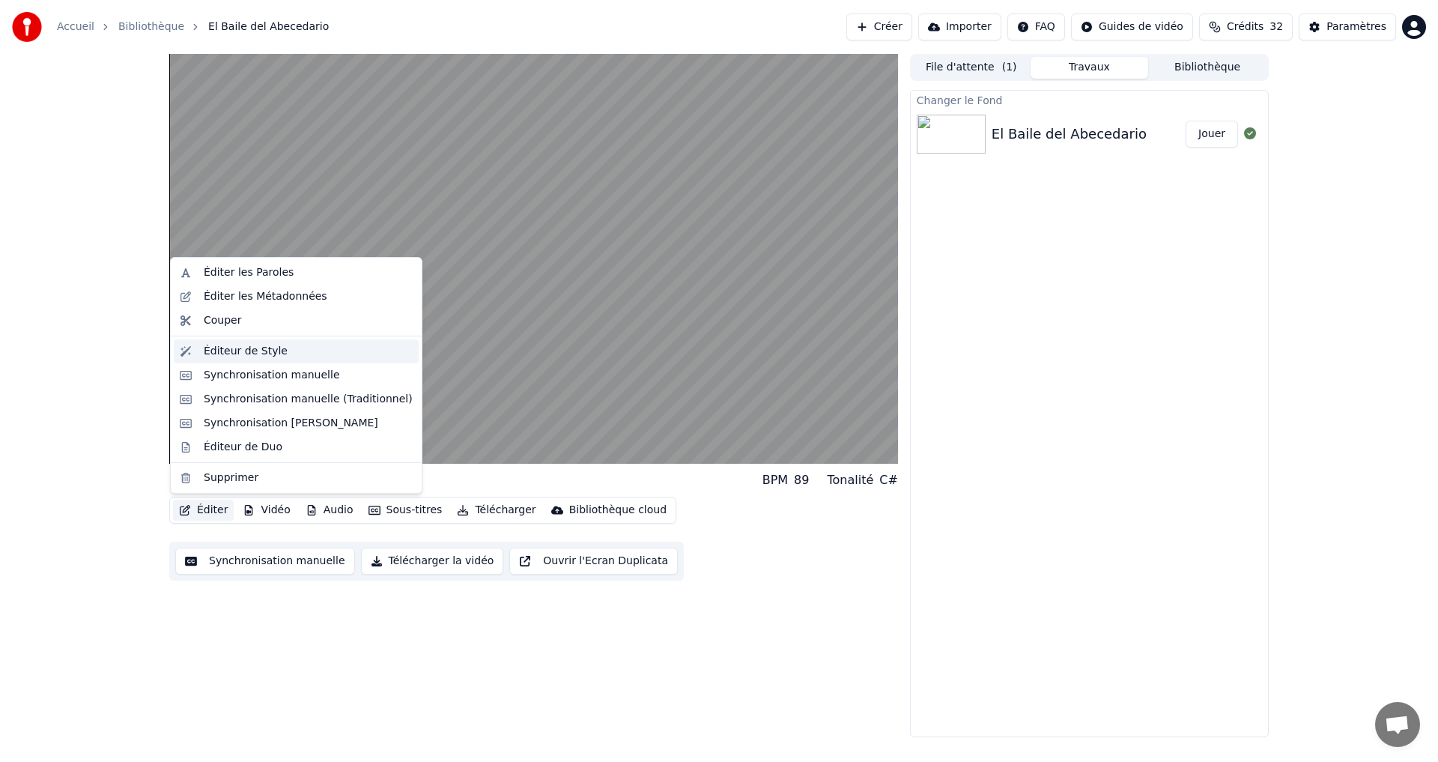
click at [252, 355] on div "Éditeur de Style" at bounding box center [246, 351] width 84 height 15
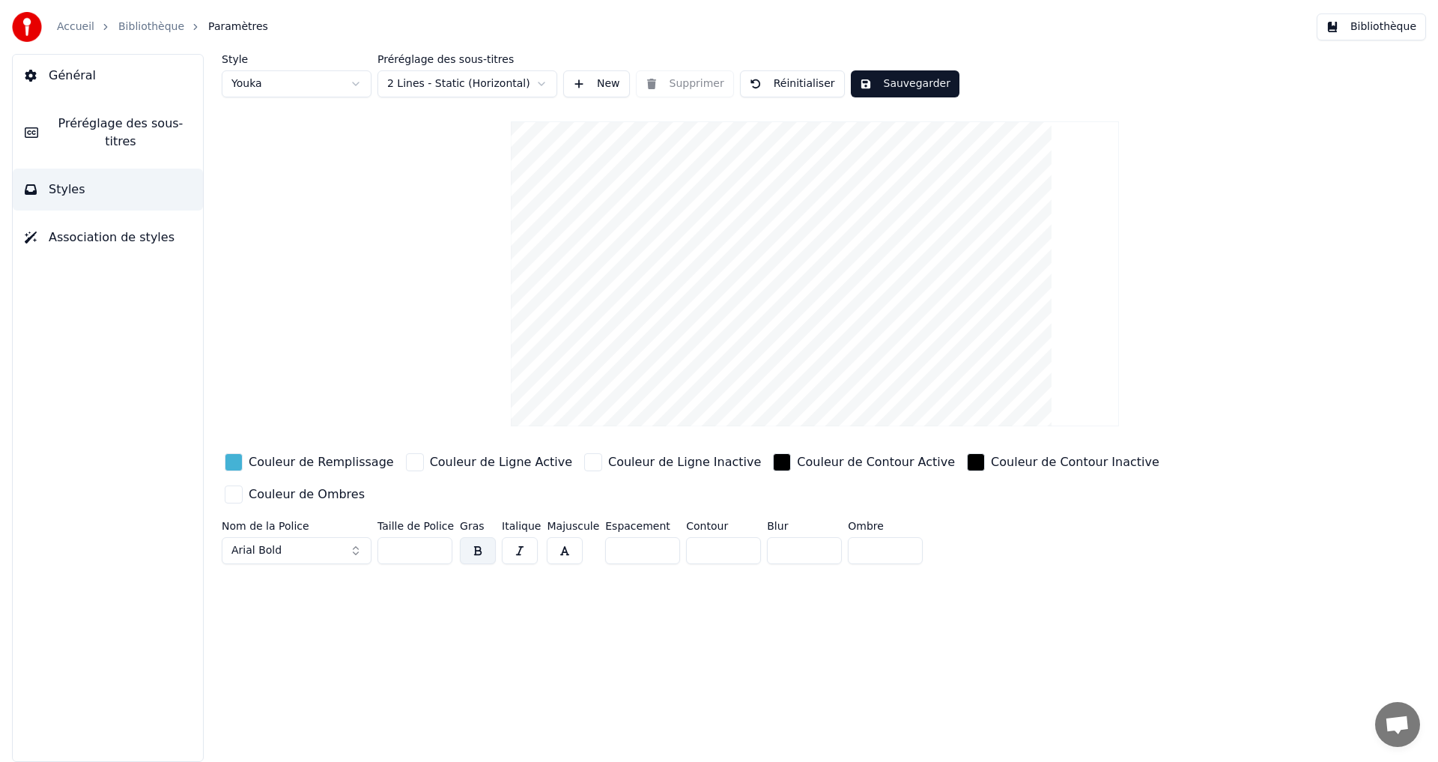
click at [239, 467] on div "button" at bounding box center [234, 462] width 18 height 18
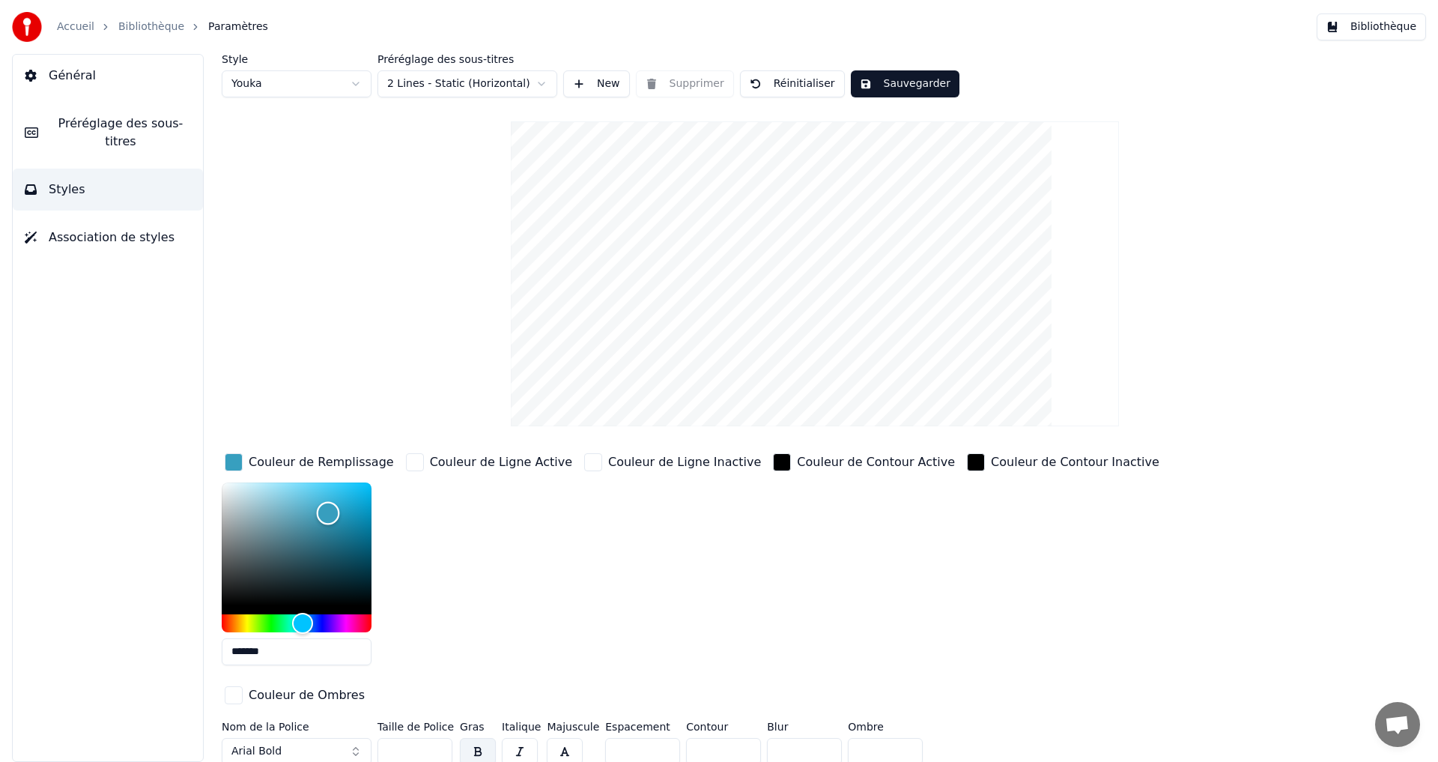
click at [328, 512] on div "Color" at bounding box center [297, 543] width 150 height 123
click at [303, 613] on div "Hue" at bounding box center [303, 622] width 23 height 23
type input "*******"
click at [303, 607] on div at bounding box center [297, 557] width 150 height 150
click at [906, 68] on div "Style Youka Préréglage des sous-titres 2 Lines - Static (Horizontal) New Suppri…" at bounding box center [815, 75] width 1187 height 43
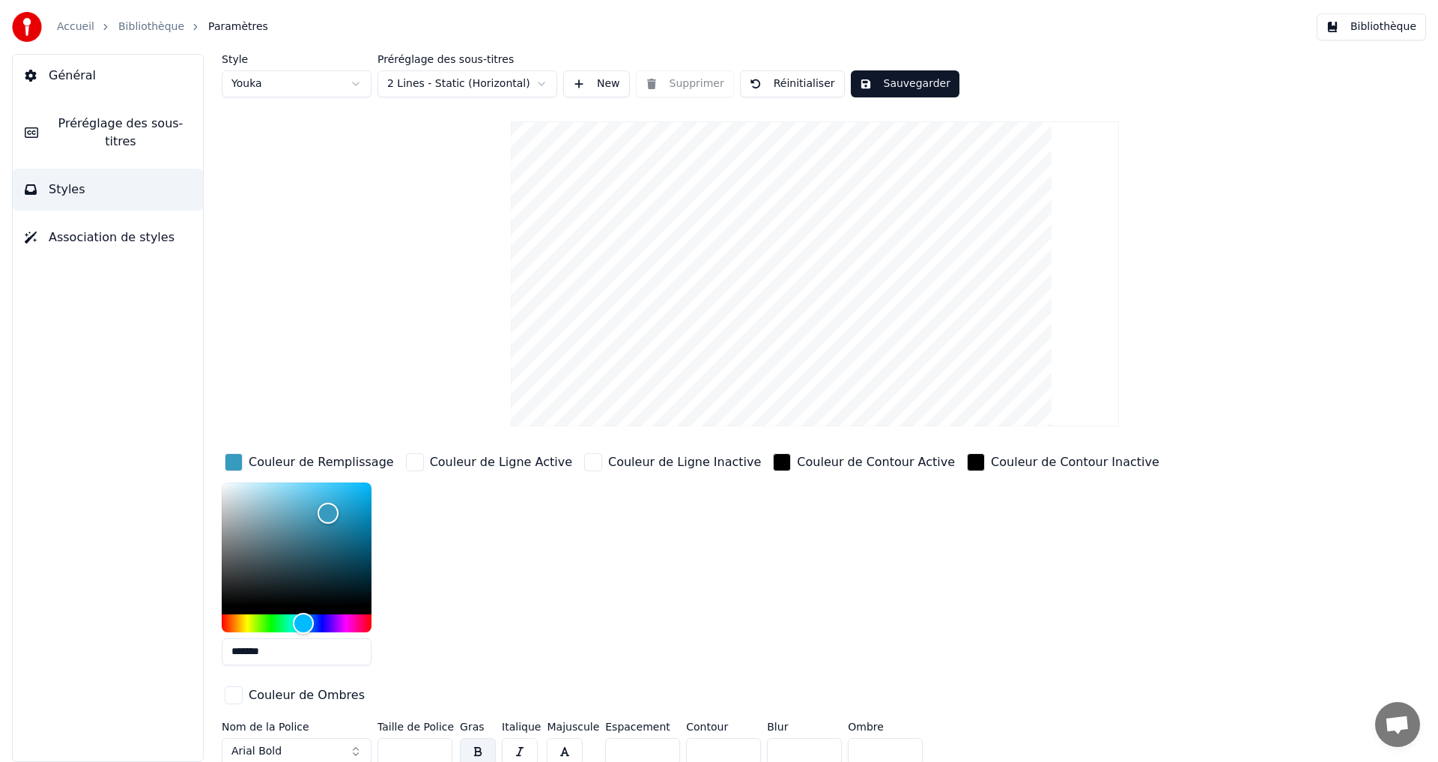
drag, startPoint x: 905, startPoint y: 74, endPoint x: 903, endPoint y: 85, distance: 11.3
click at [905, 77] on button "Sauvegarder" at bounding box center [905, 83] width 109 height 27
click at [1384, 18] on button "Bibliothèque" at bounding box center [1371, 26] width 109 height 27
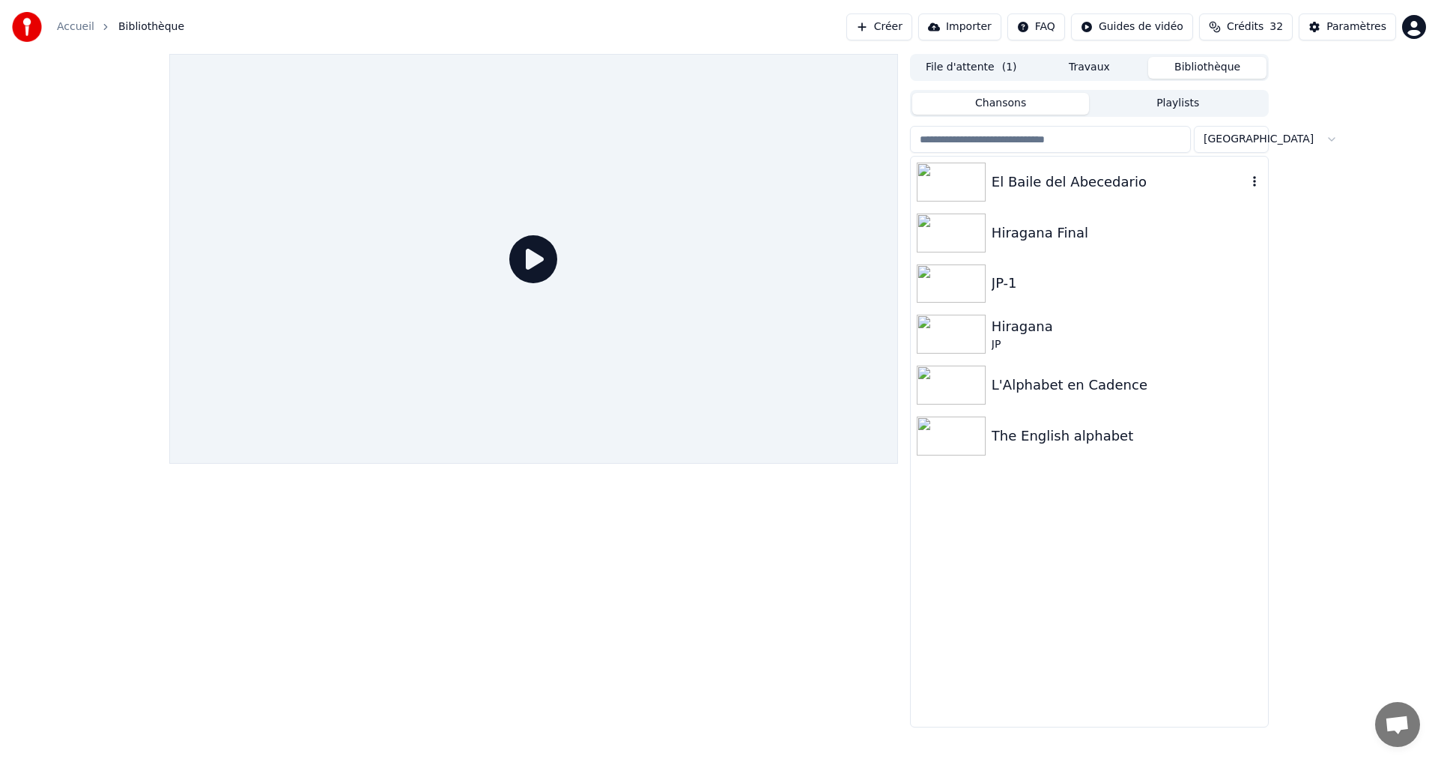
click at [1161, 188] on div "El Baile del Abecedario" at bounding box center [1119, 182] width 255 height 21
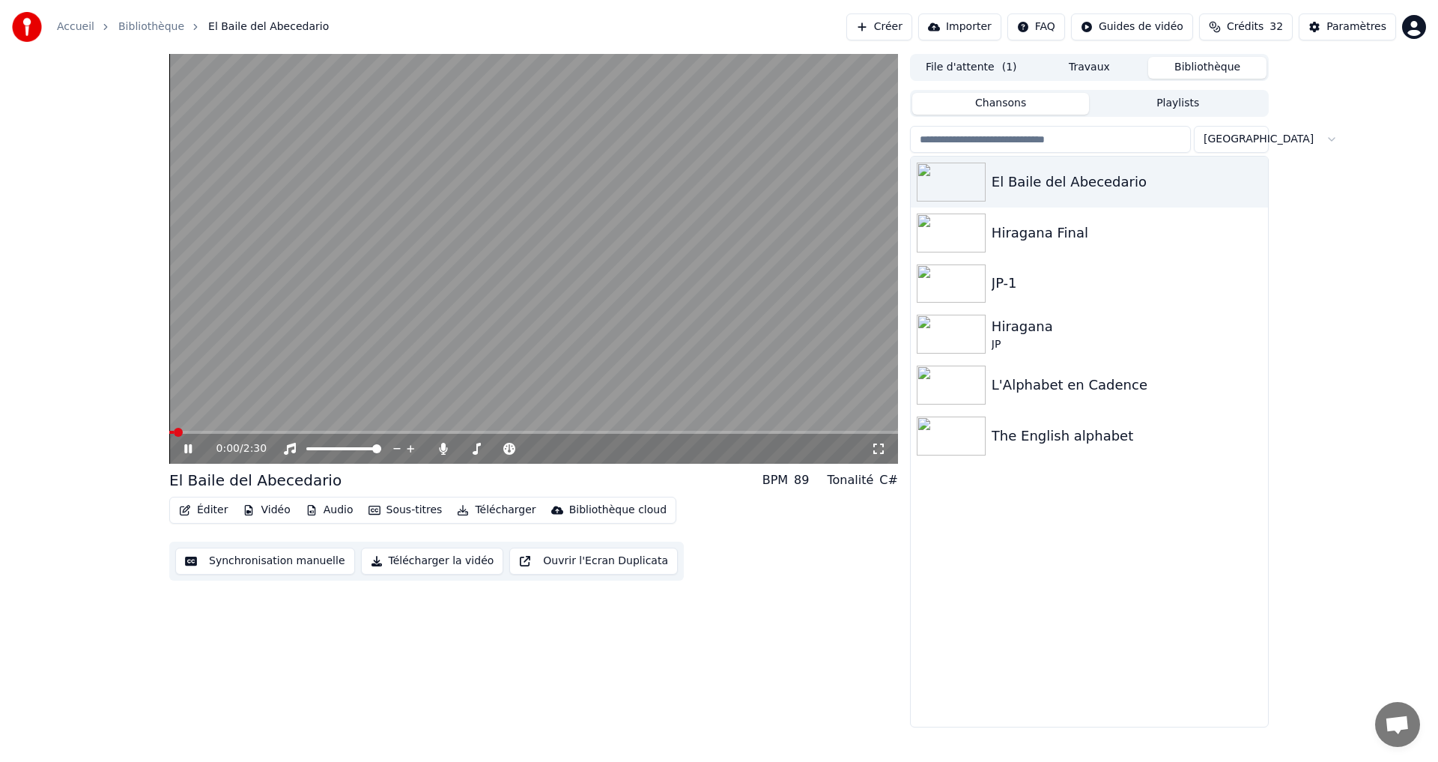
click at [215, 429] on video at bounding box center [533, 259] width 729 height 410
click at [218, 432] on span at bounding box center [533, 432] width 729 height 3
click at [178, 455] on div "0:10 / 2:30" at bounding box center [533, 448] width 717 height 15
click at [184, 450] on icon at bounding box center [188, 449] width 9 height 10
click at [193, 447] on icon at bounding box center [198, 449] width 35 height 12
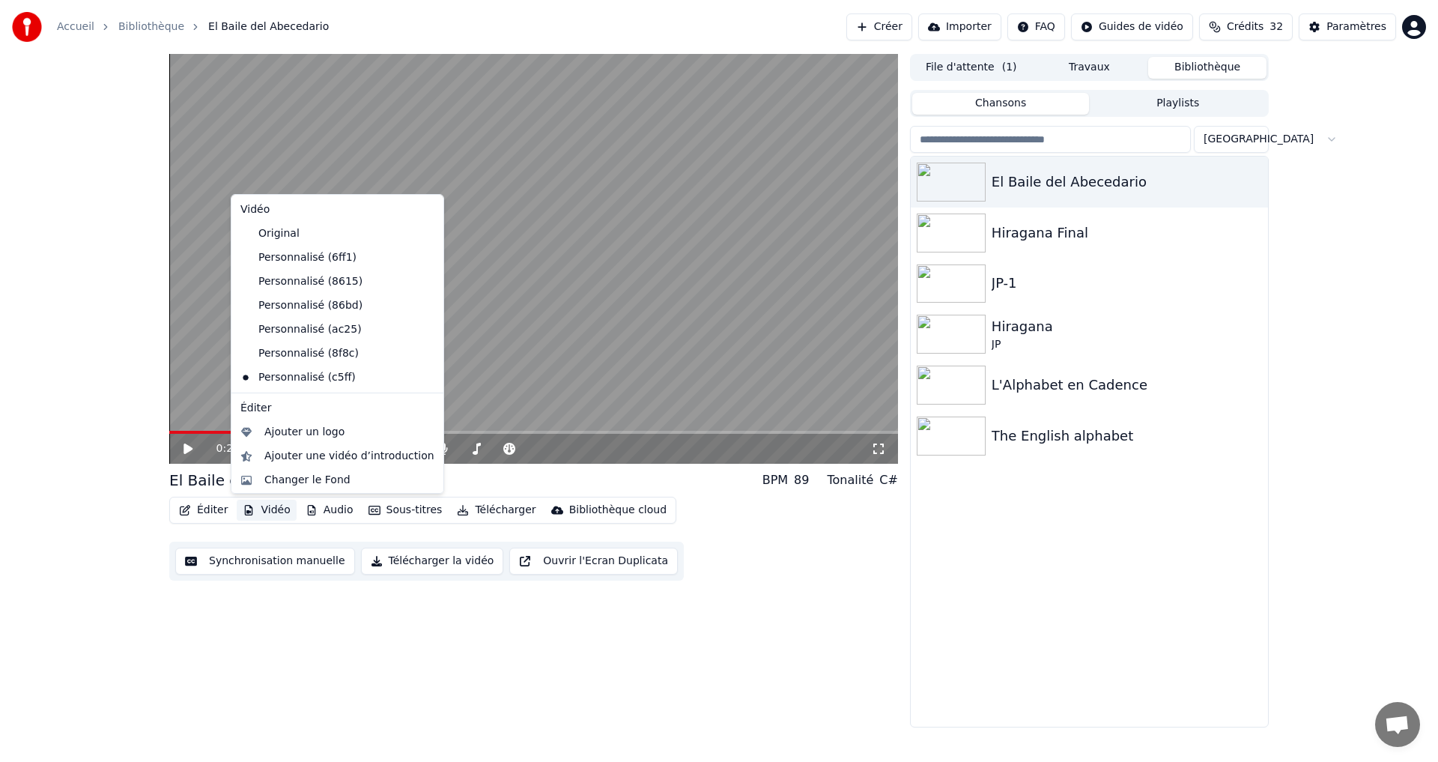
click at [270, 512] on button "Vidéo" at bounding box center [266, 510] width 59 height 21
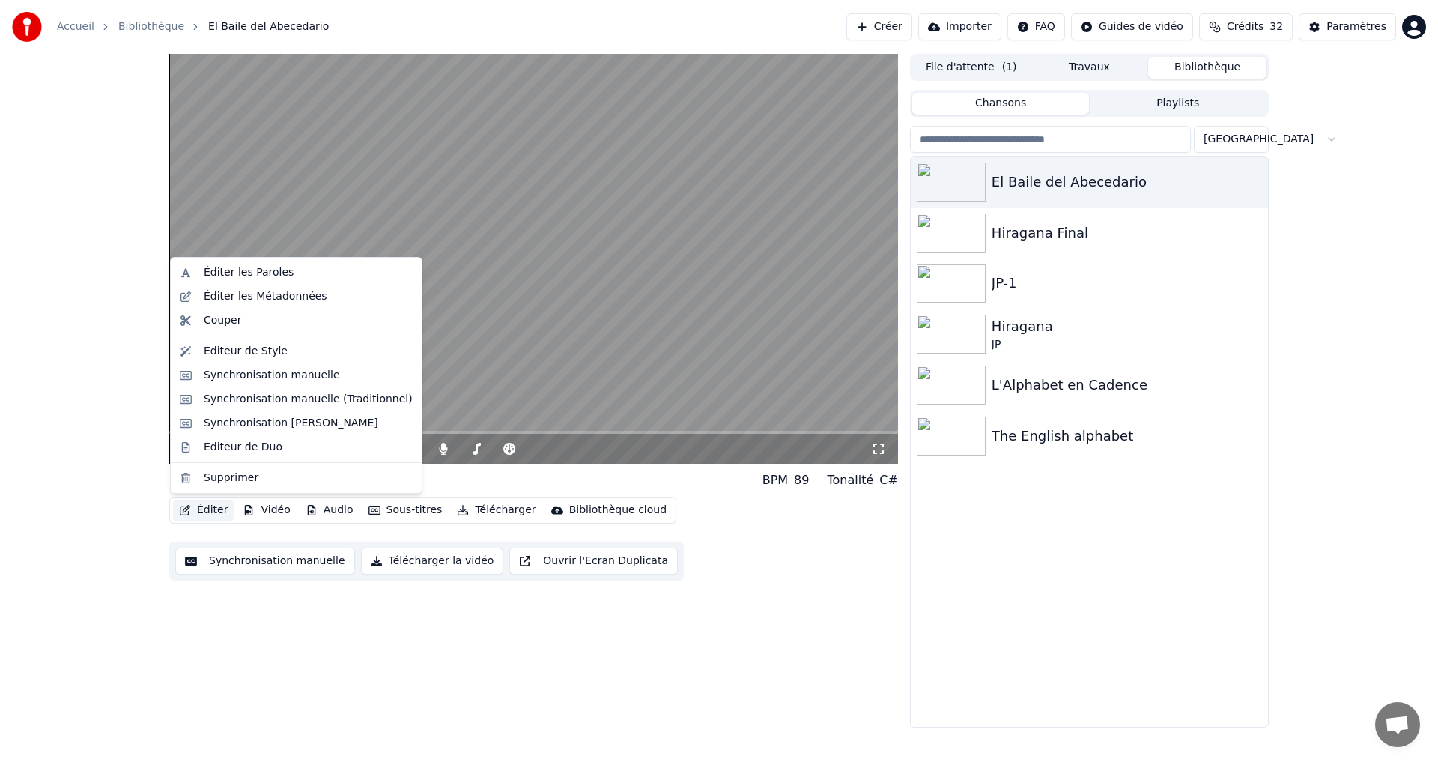
click at [181, 515] on icon "button" at bounding box center [185, 510] width 10 height 10
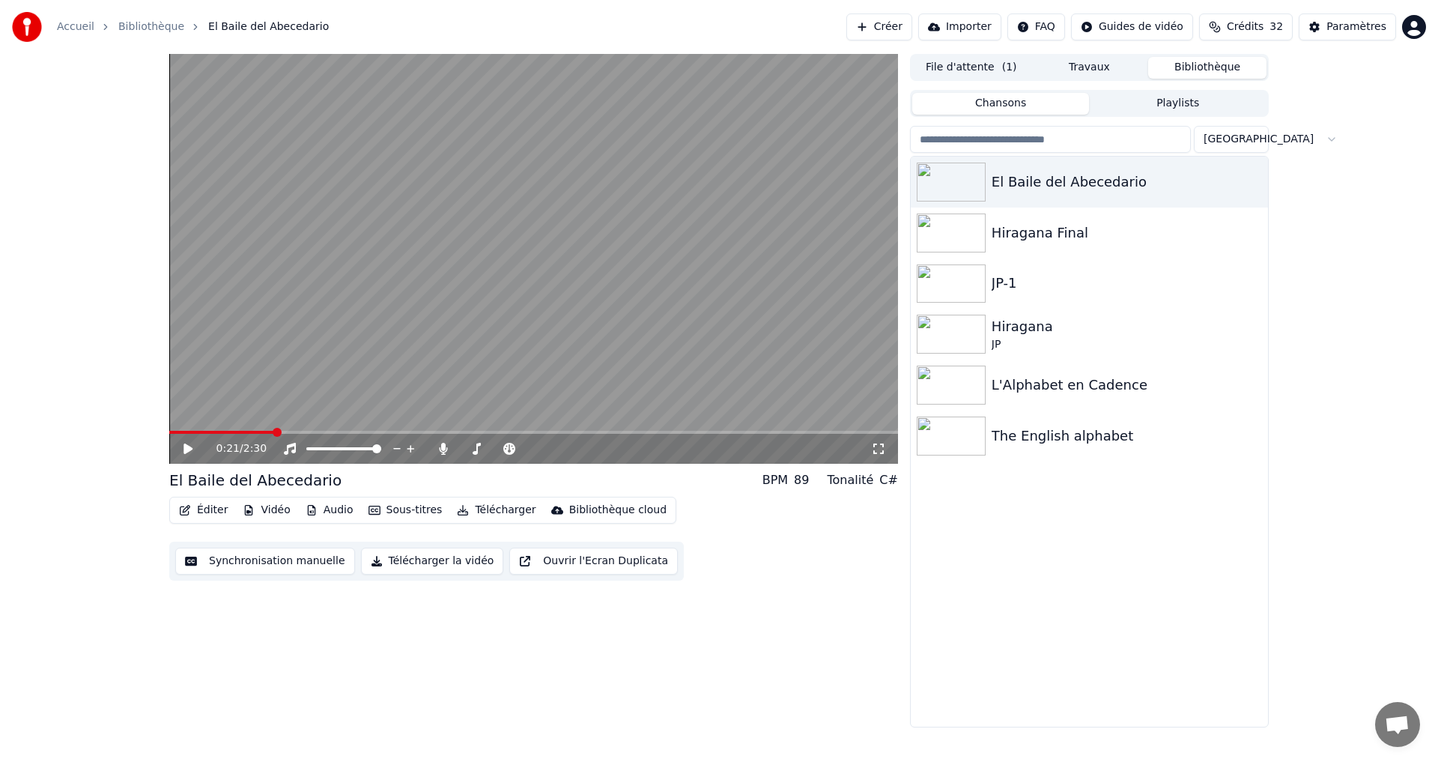
click at [194, 503] on button "Éditer" at bounding box center [203, 510] width 61 height 21
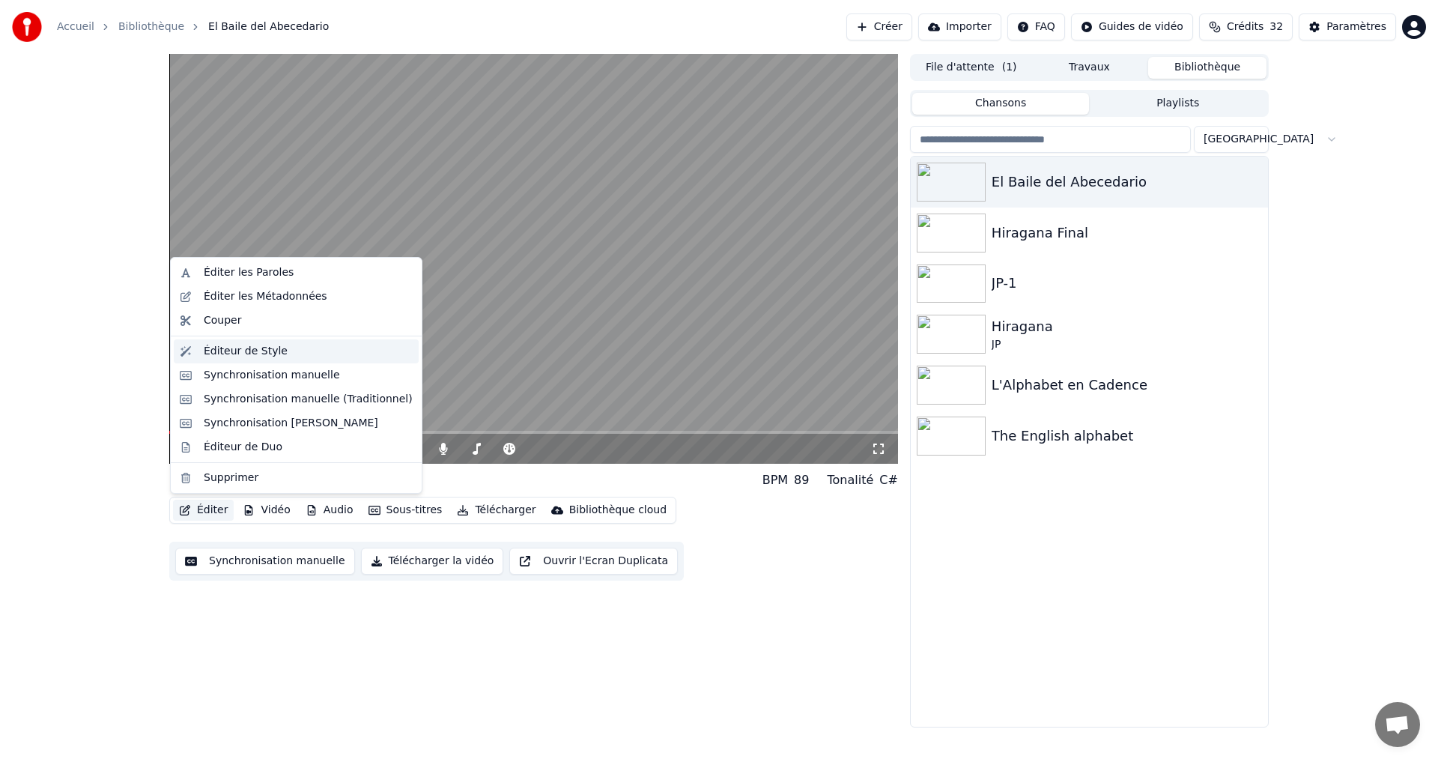
click at [266, 352] on div "Éditeur de Style" at bounding box center [246, 351] width 84 height 15
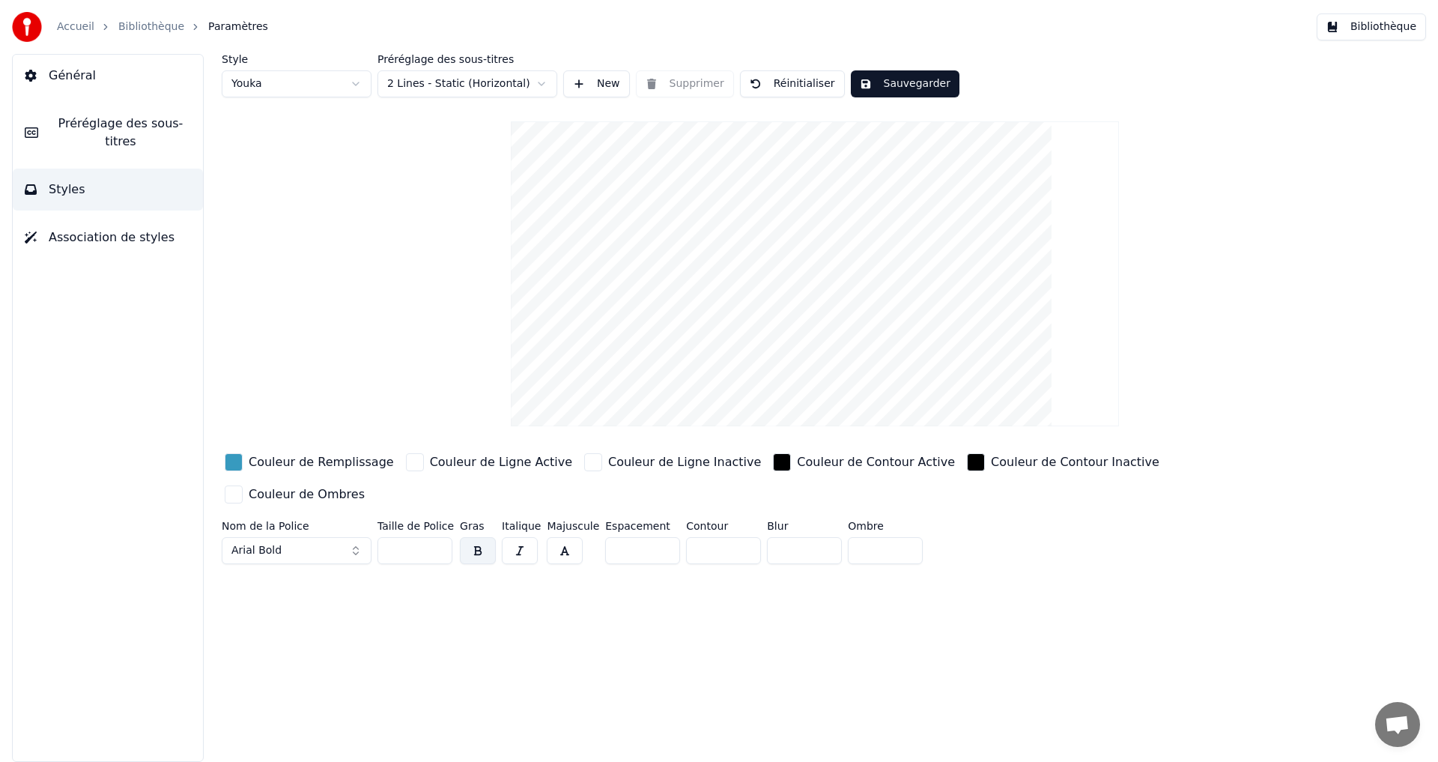
click at [231, 464] on div "button" at bounding box center [234, 462] width 18 height 18
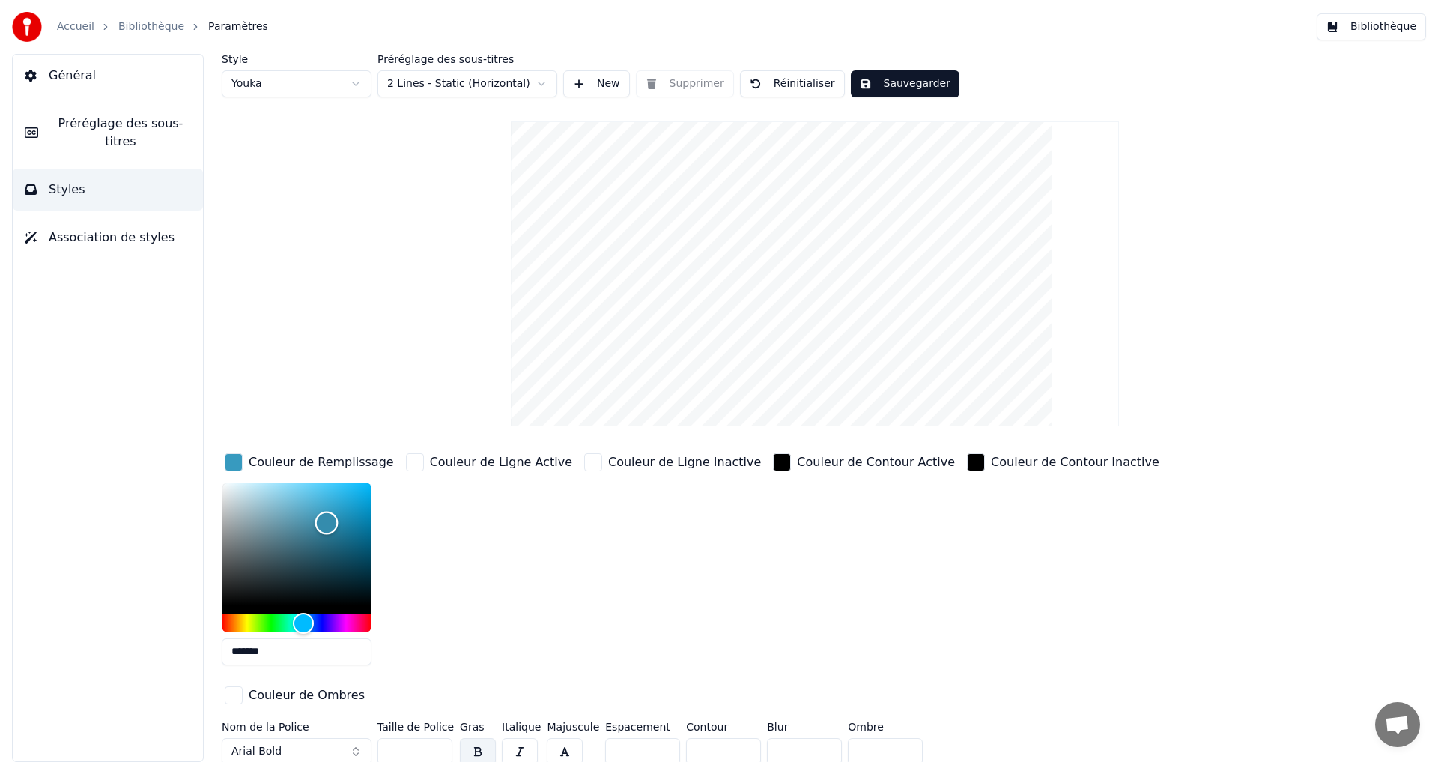
type input "*******"
click at [327, 522] on div "Color" at bounding box center [326, 523] width 23 height 23
click at [903, 82] on button "Sauvegarder" at bounding box center [905, 83] width 109 height 27
click at [915, 88] on button "Terminé" at bounding box center [892, 83] width 83 height 27
click at [1380, 34] on button "Bibliothèque" at bounding box center [1371, 26] width 109 height 27
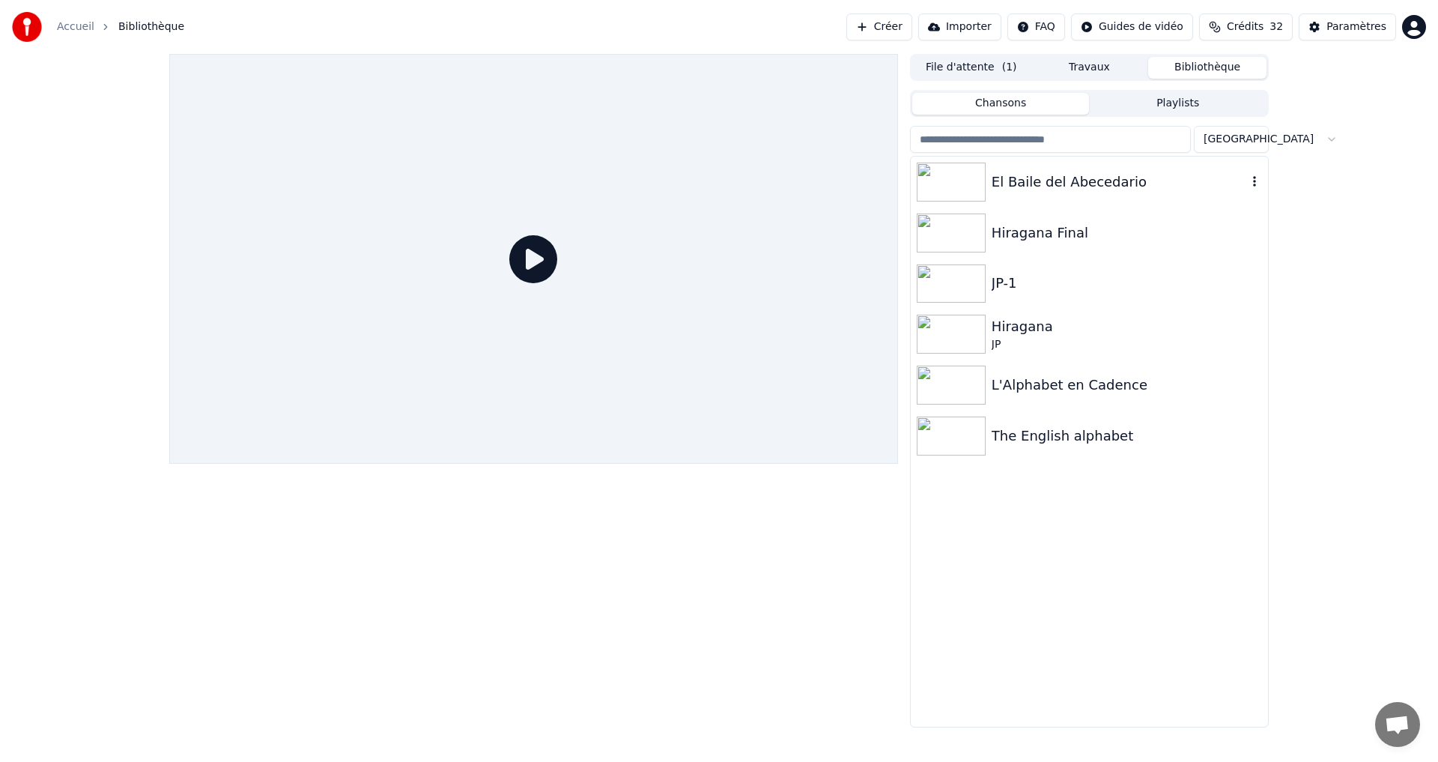
click at [1129, 174] on div "El Baile del Abecedario" at bounding box center [1119, 182] width 255 height 21
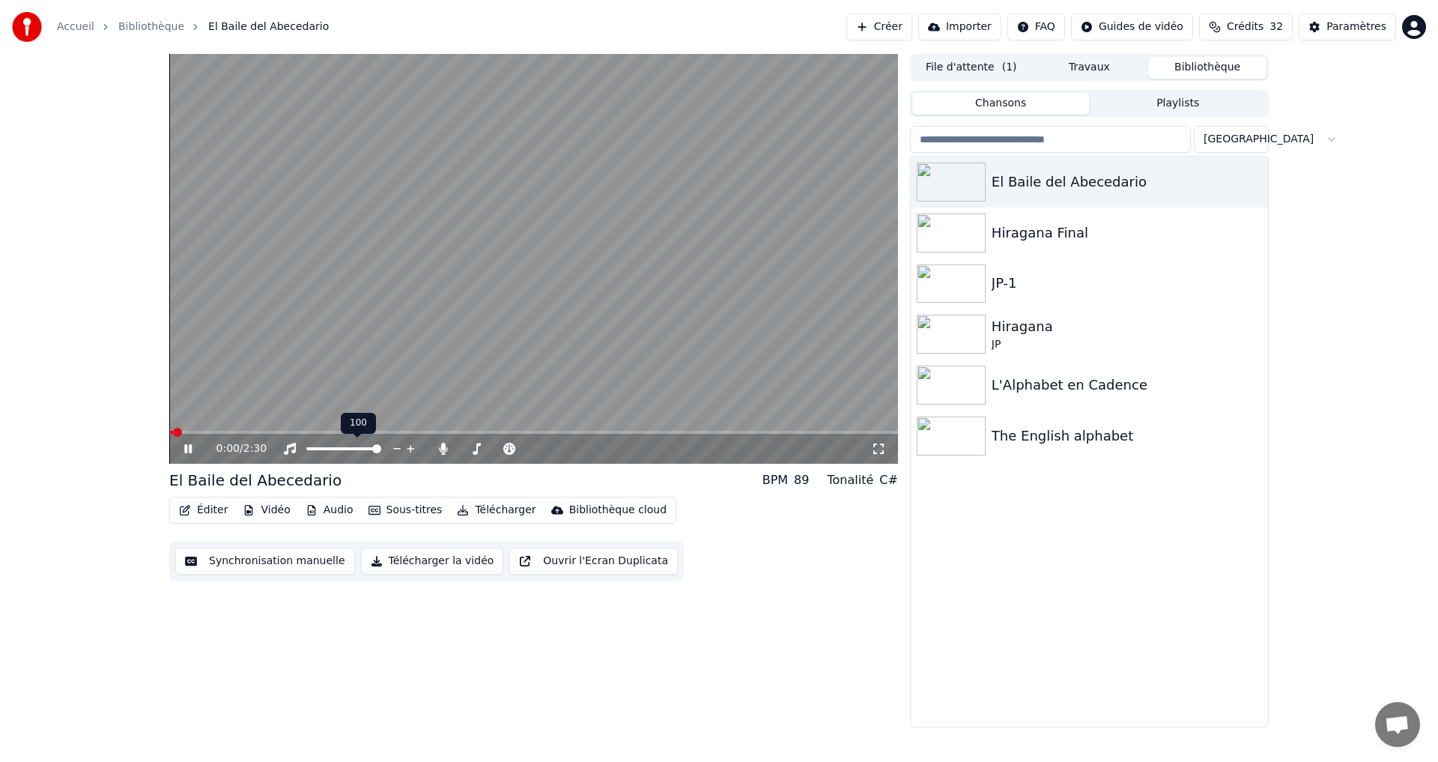
click at [259, 427] on video at bounding box center [533, 259] width 729 height 410
click at [257, 432] on span at bounding box center [533, 432] width 729 height 3
click at [191, 447] on icon at bounding box center [198, 449] width 35 height 12
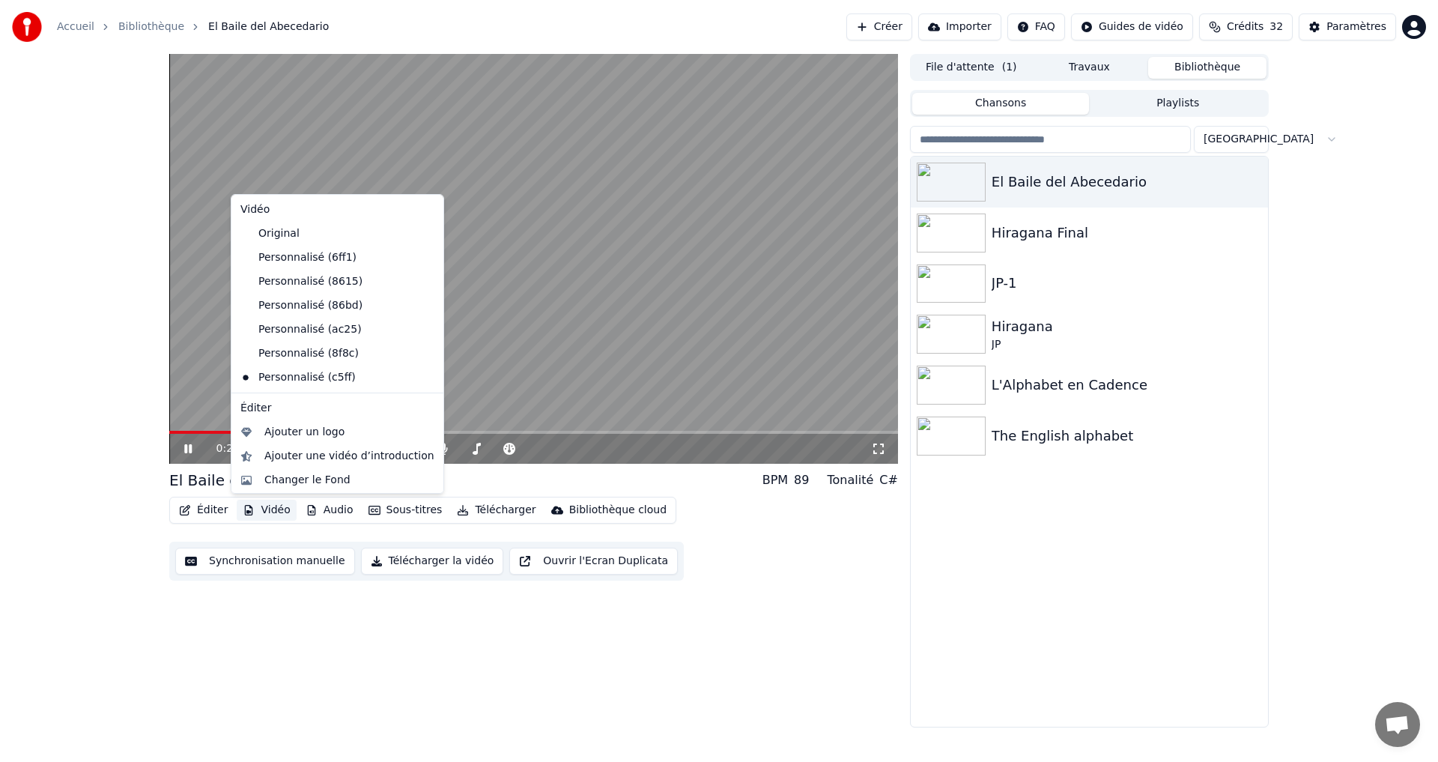
click at [274, 512] on button "Vidéo" at bounding box center [266, 510] width 59 height 21
click at [333, 483] on div "Changer le Fond" at bounding box center [307, 480] width 86 height 15
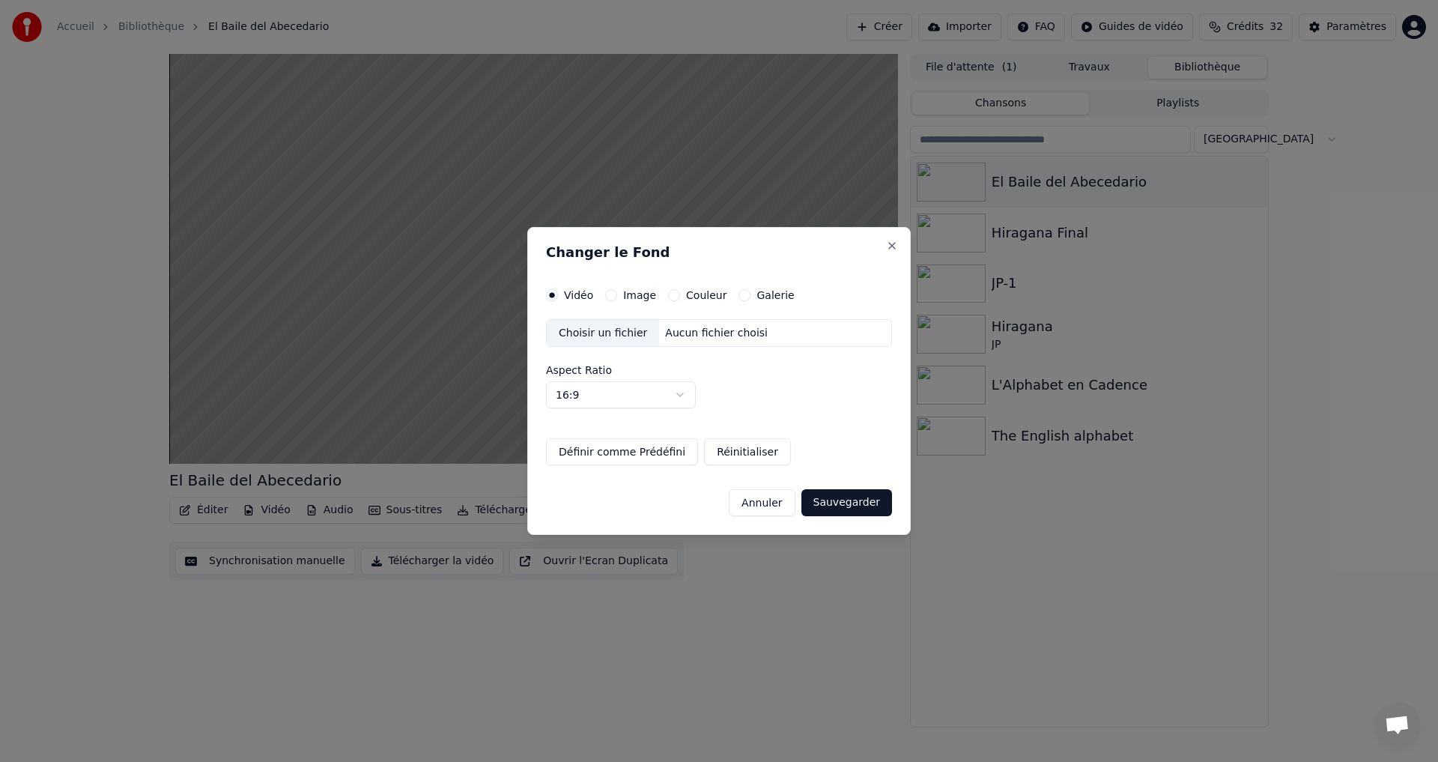
click at [630, 332] on div "Choisir un fichier" at bounding box center [603, 333] width 112 height 27
click at [672, 292] on button "Couleur" at bounding box center [674, 295] width 12 height 12
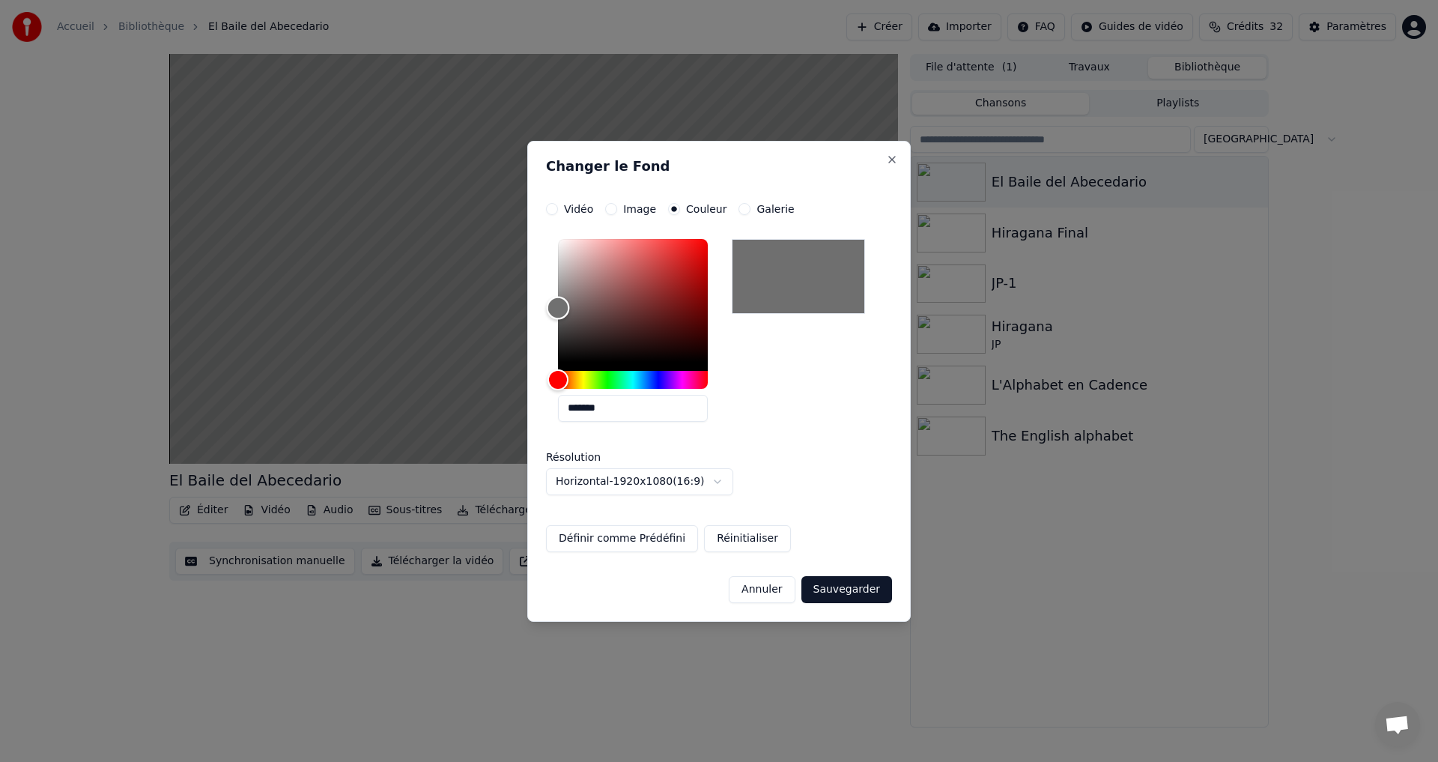
type input "*******"
drag, startPoint x: 576, startPoint y: 323, endPoint x: 471, endPoint y: 302, distance: 107.0
click at [471, 302] on body "**********" at bounding box center [719, 381] width 1438 height 762
click at [863, 595] on button "Sauvegarder" at bounding box center [847, 589] width 91 height 27
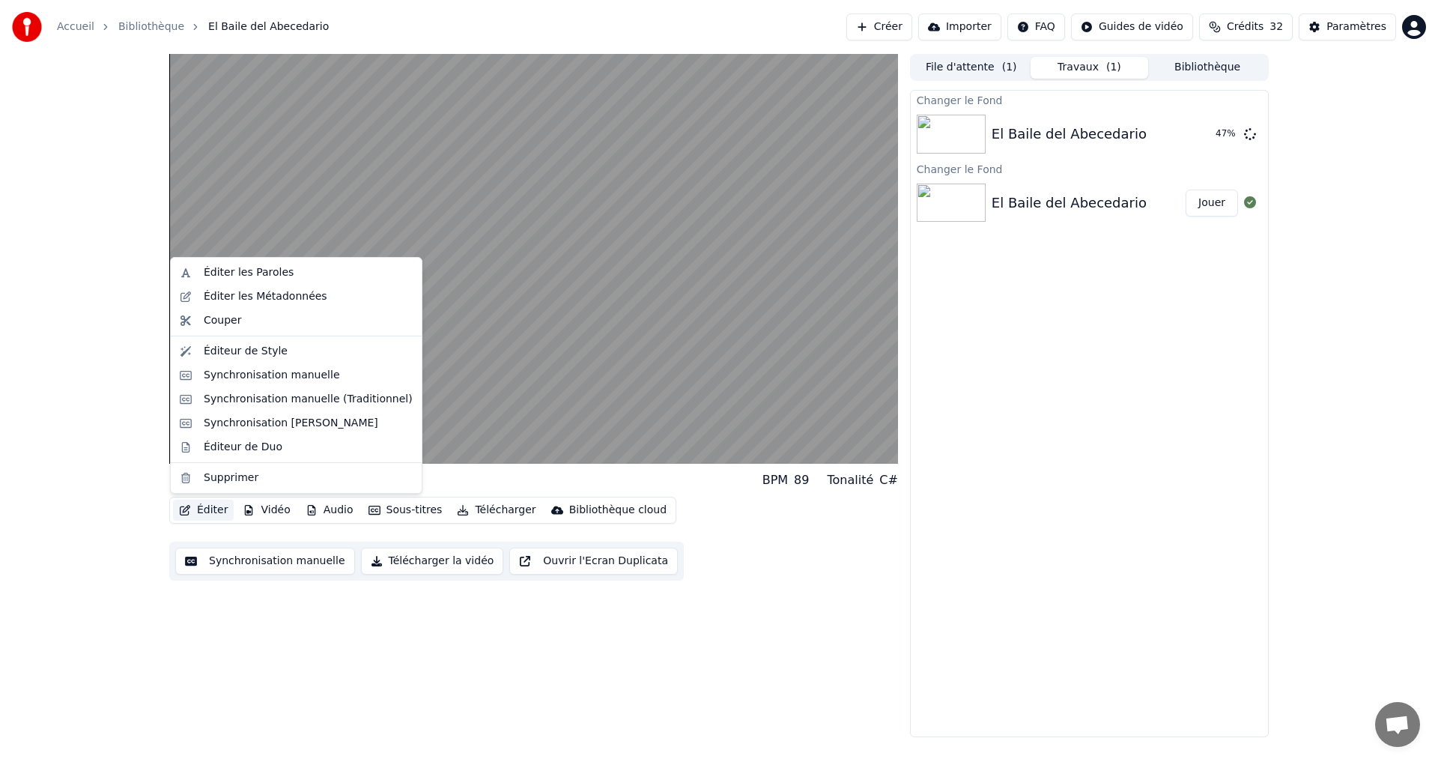
click at [201, 514] on button "Éditer" at bounding box center [203, 510] width 61 height 21
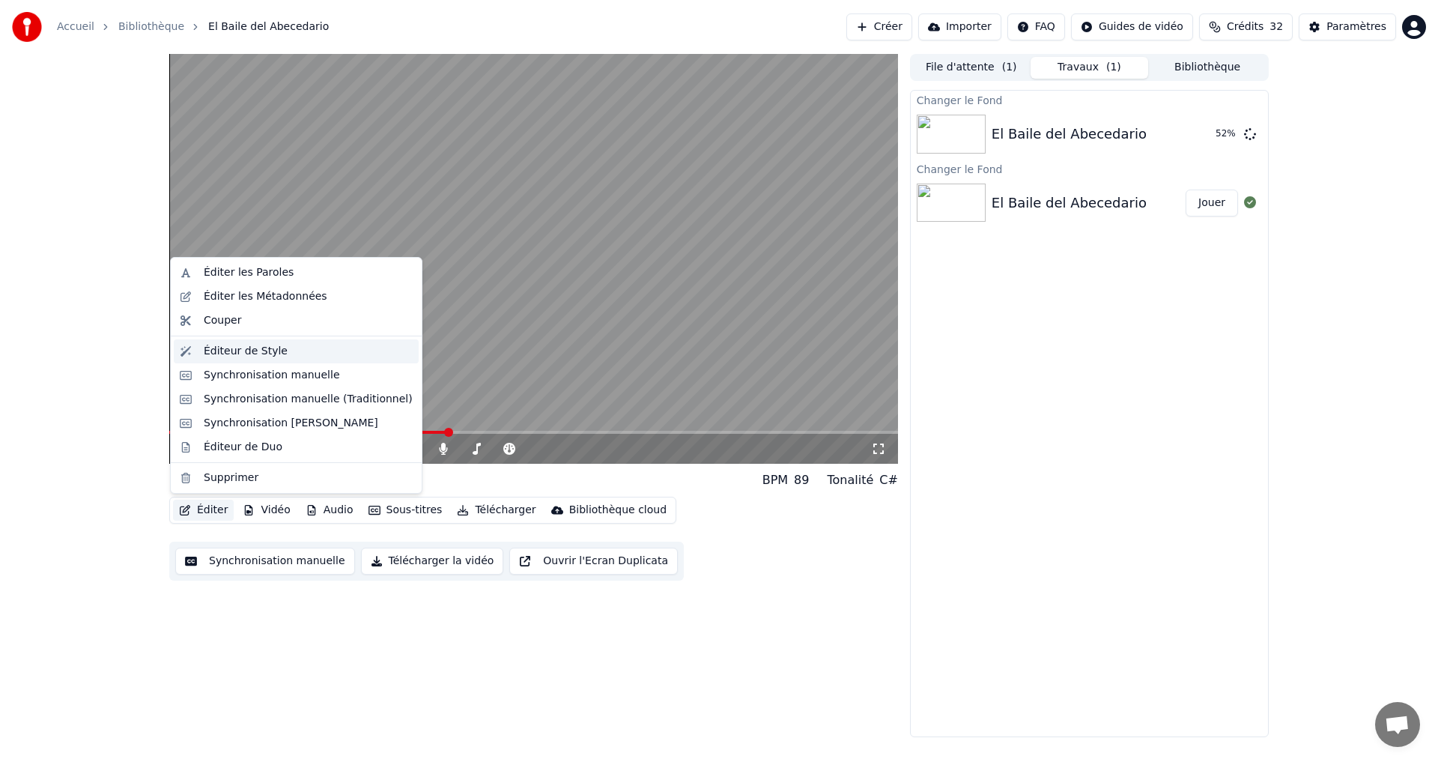
click at [249, 359] on div "Éditeur de Style" at bounding box center [296, 351] width 245 height 24
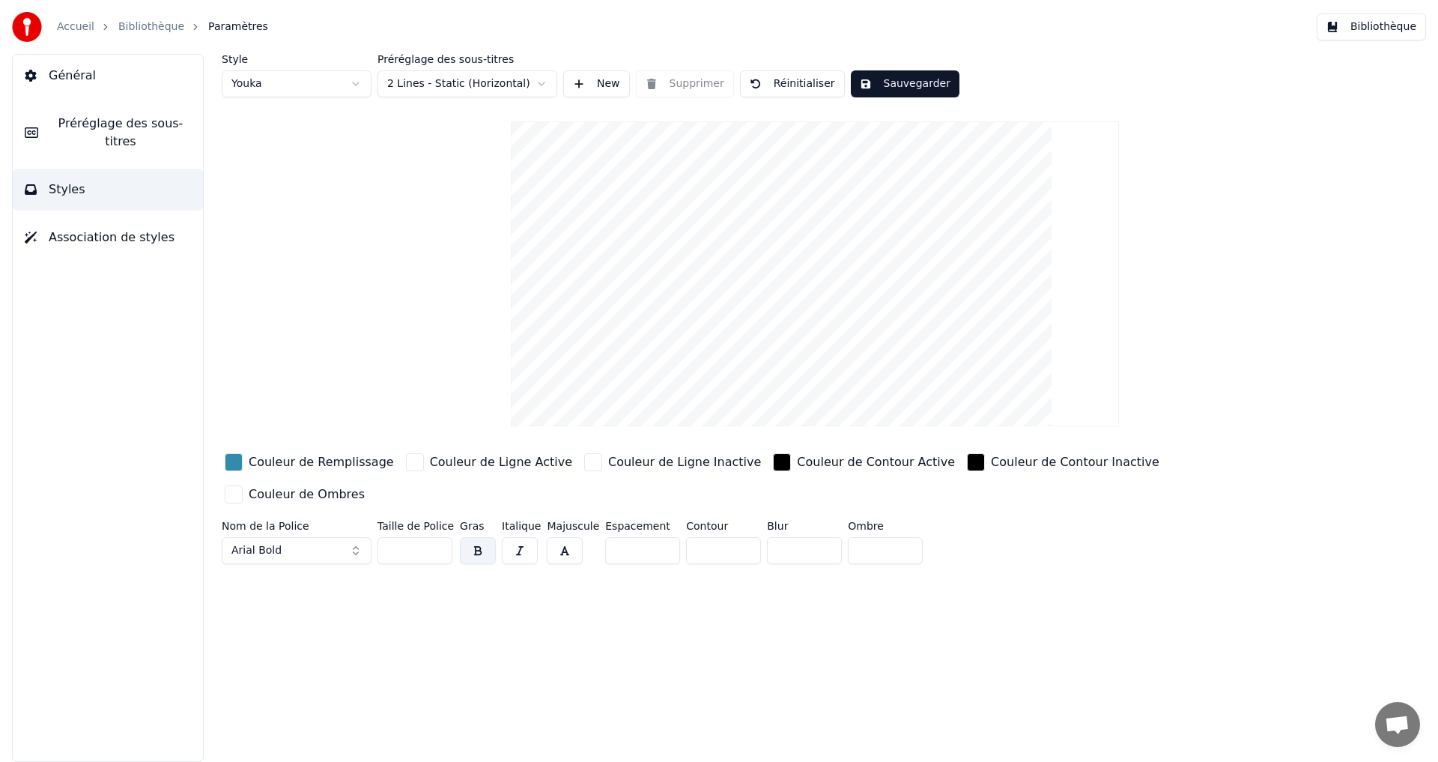
click at [237, 462] on div "button" at bounding box center [234, 462] width 18 height 18
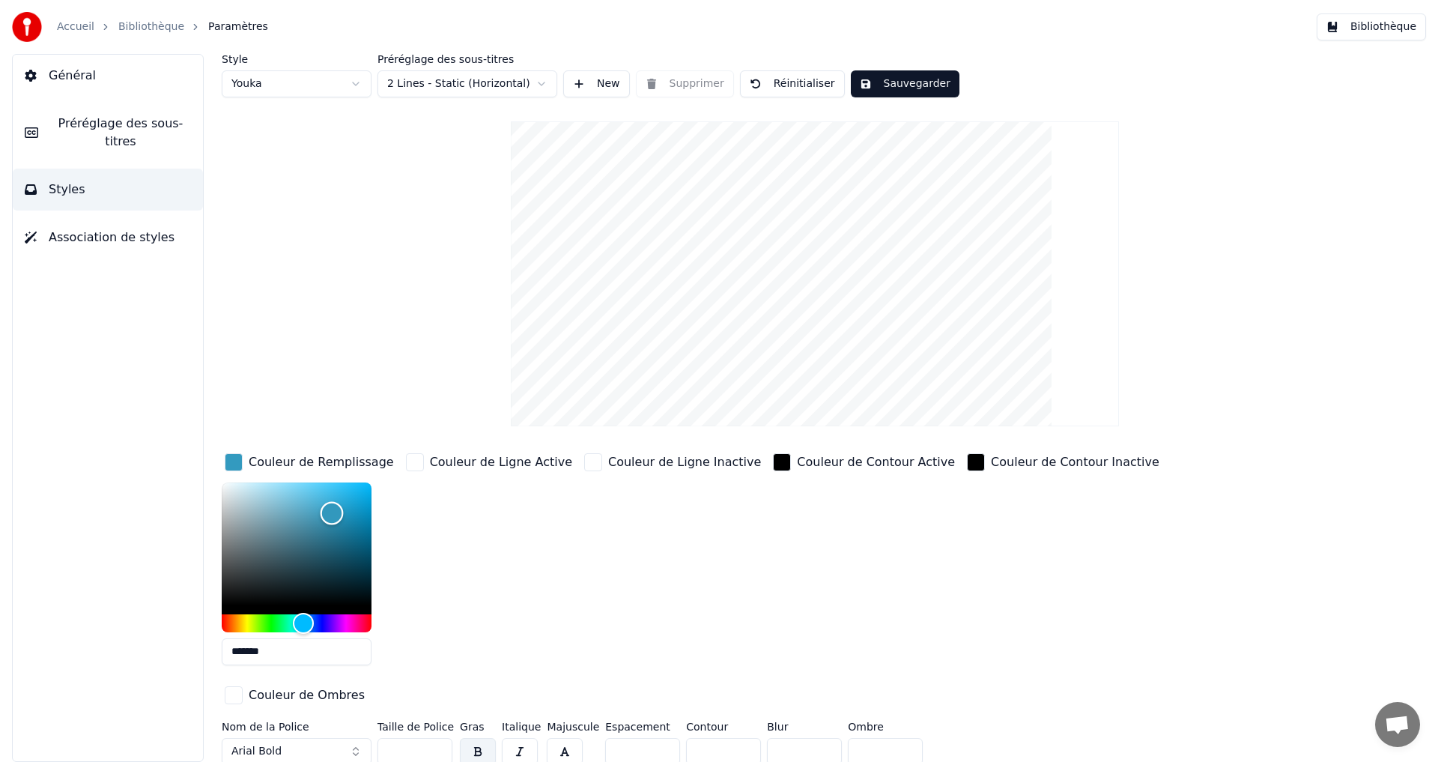
type input "*******"
drag, startPoint x: 330, startPoint y: 521, endPoint x: 333, endPoint y: 512, distance: 9.7
click at [333, 512] on div "Color" at bounding box center [333, 513] width 23 height 23
click at [883, 80] on button "Sauvegarder" at bounding box center [905, 83] width 109 height 27
click at [886, 84] on button "Terminé" at bounding box center [892, 83] width 83 height 27
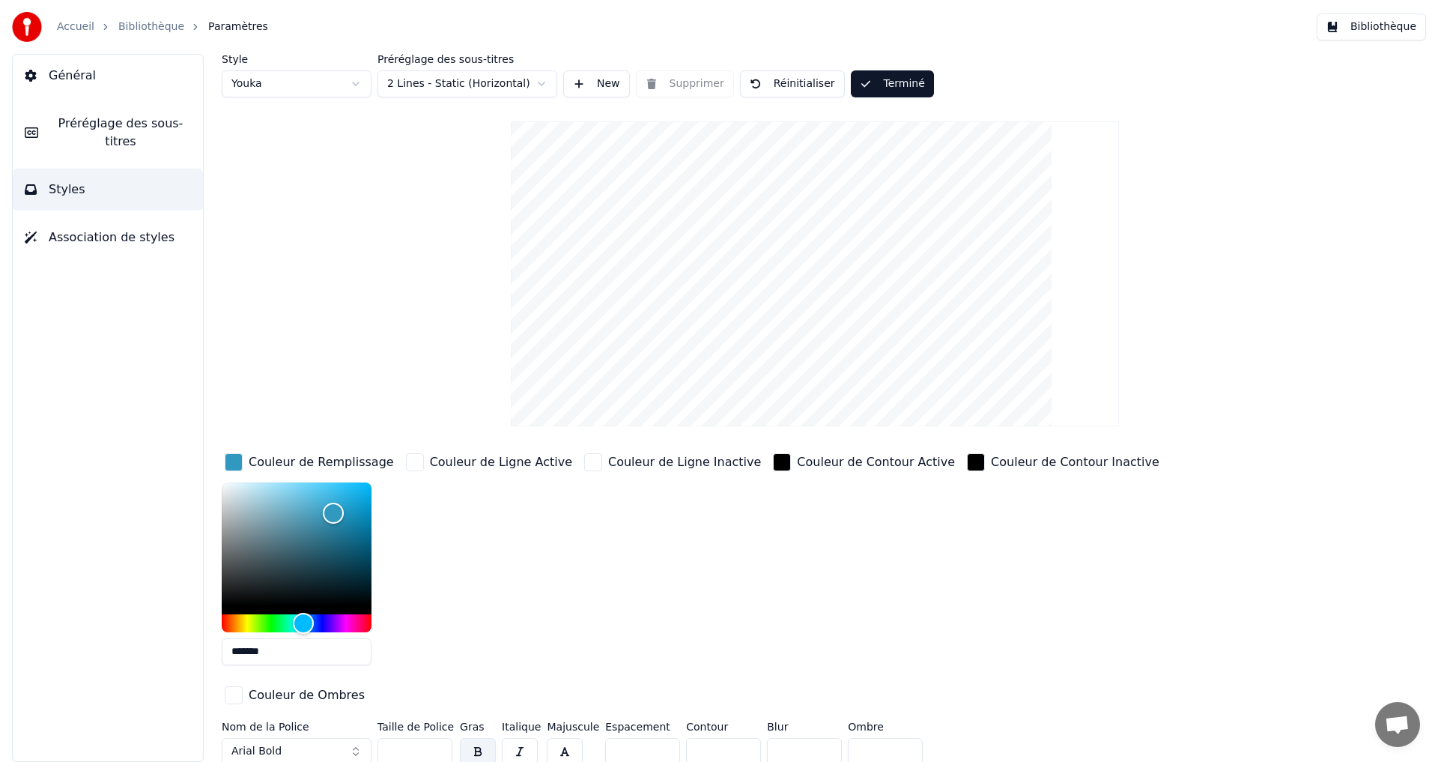
click at [1372, 34] on button "Bibliothèque" at bounding box center [1371, 26] width 109 height 27
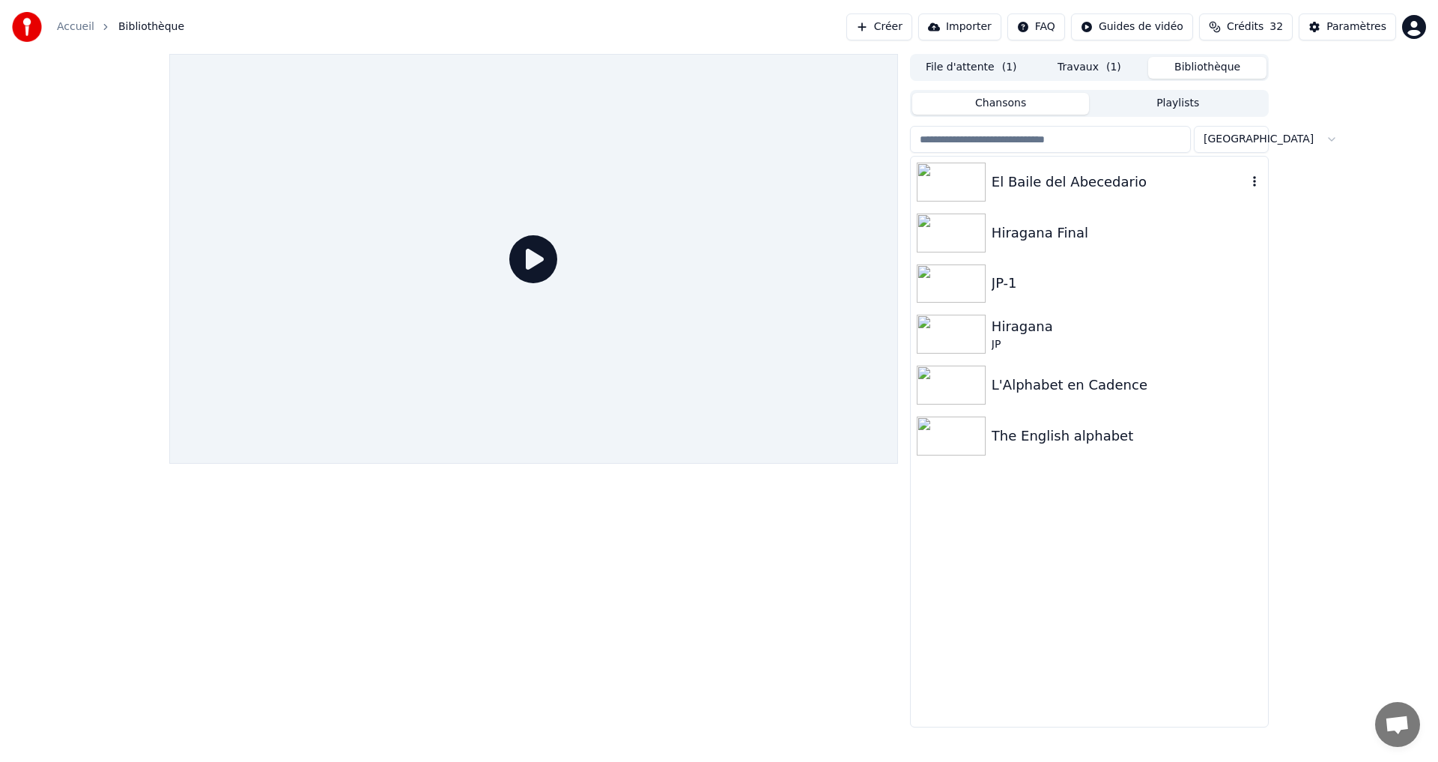
drag, startPoint x: 1151, startPoint y: 177, endPoint x: 1140, endPoint y: 192, distance: 18.7
click at [1151, 181] on div "El Baile del Abecedario" at bounding box center [1119, 182] width 255 height 21
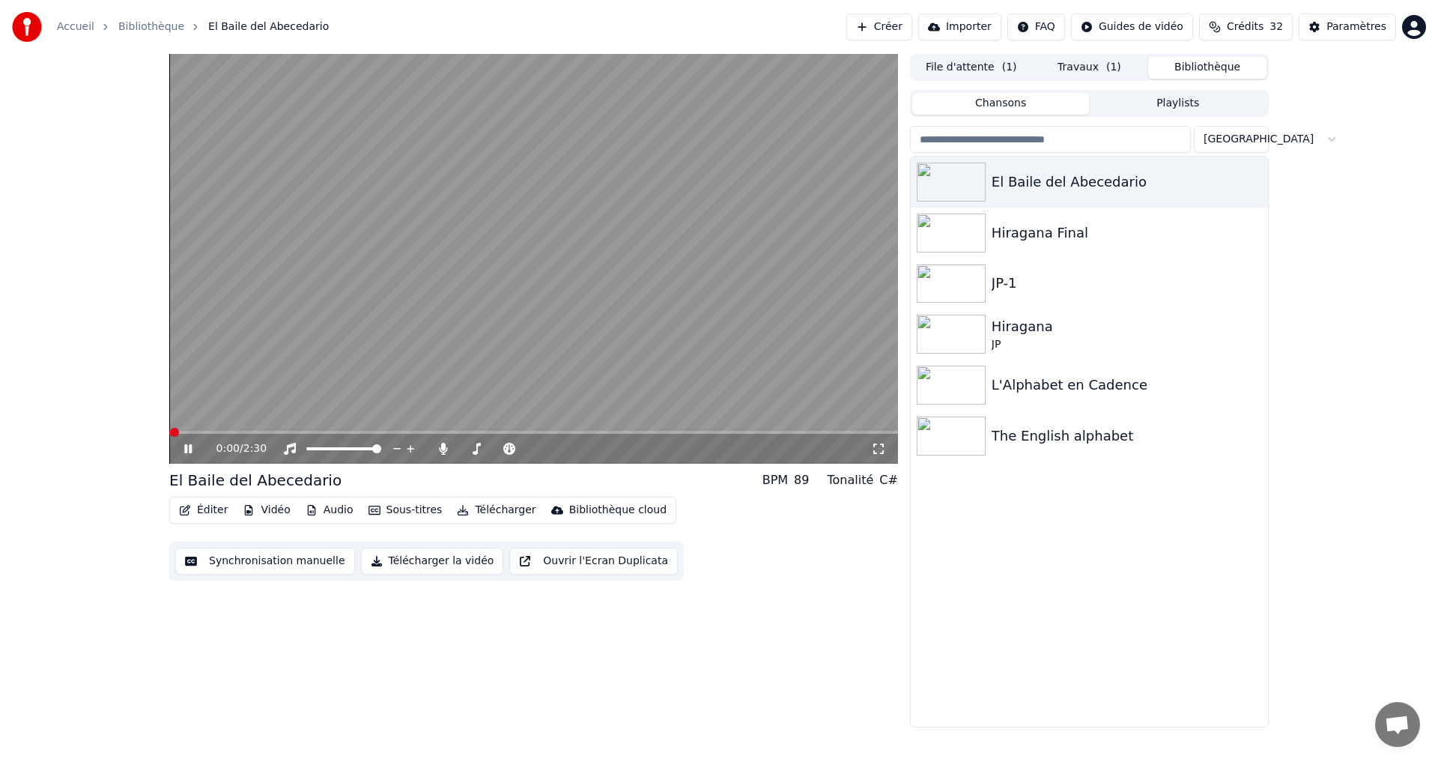
click at [225, 432] on span at bounding box center [533, 432] width 729 height 3
click at [272, 508] on button "Vidéo" at bounding box center [266, 510] width 59 height 21
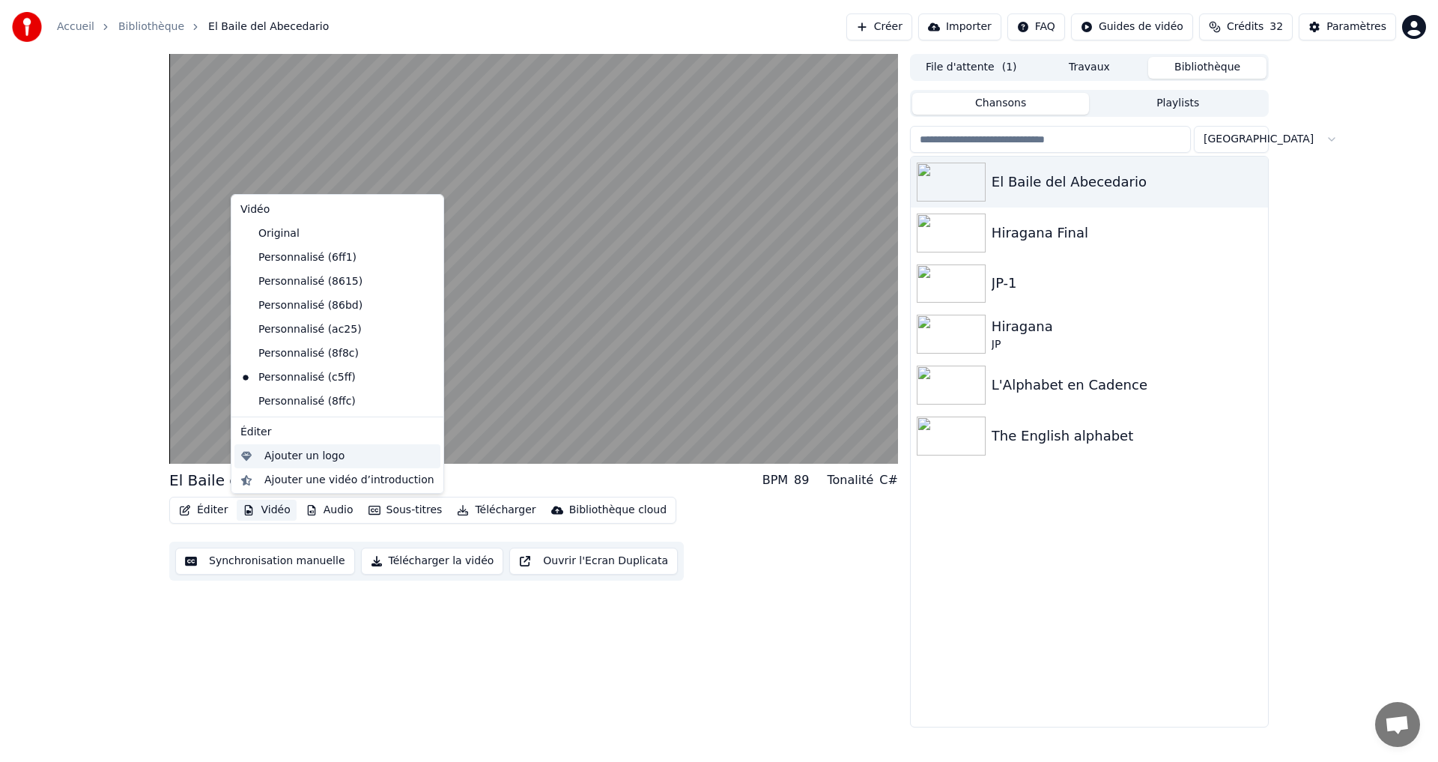
scroll to position [50, 0]
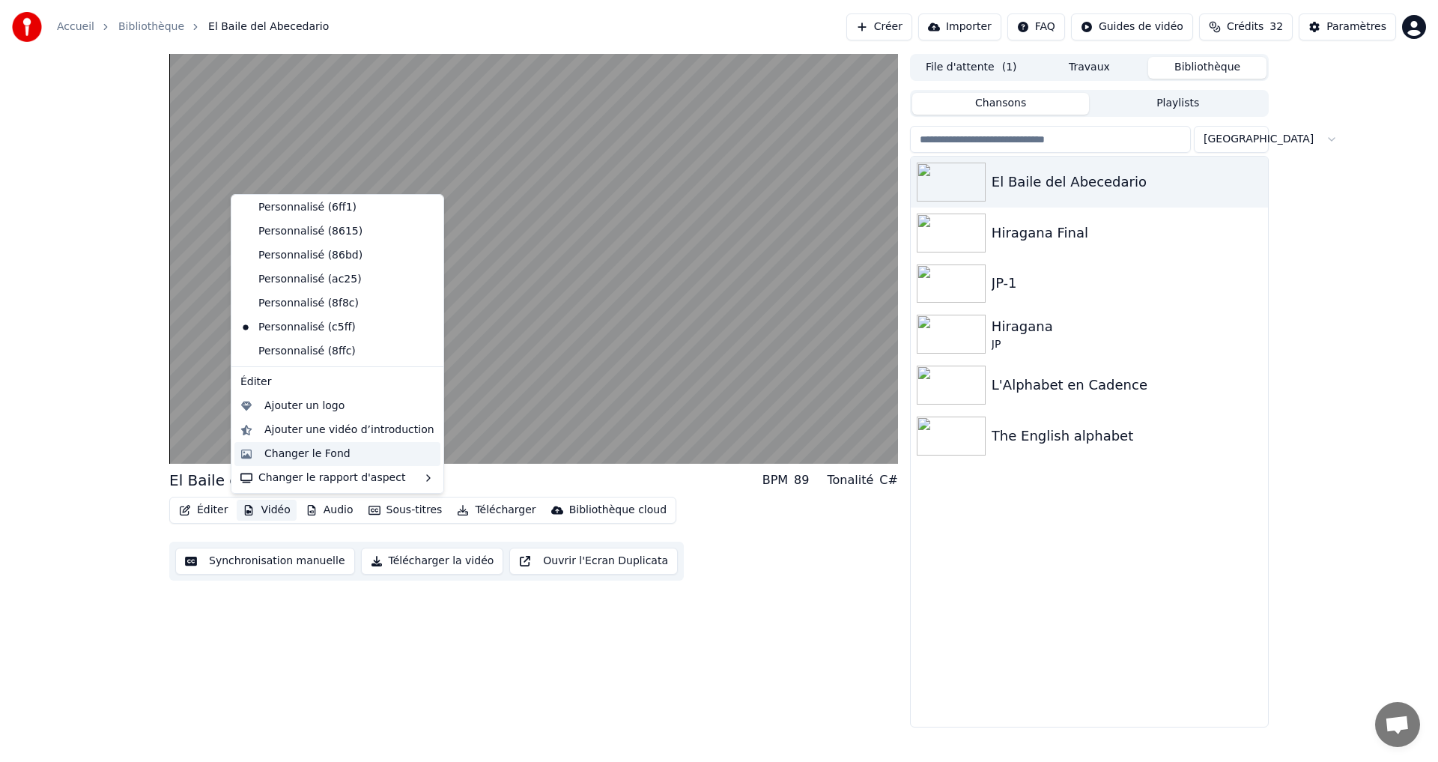
click at [299, 455] on div "Changer le Fond" at bounding box center [307, 454] width 86 height 15
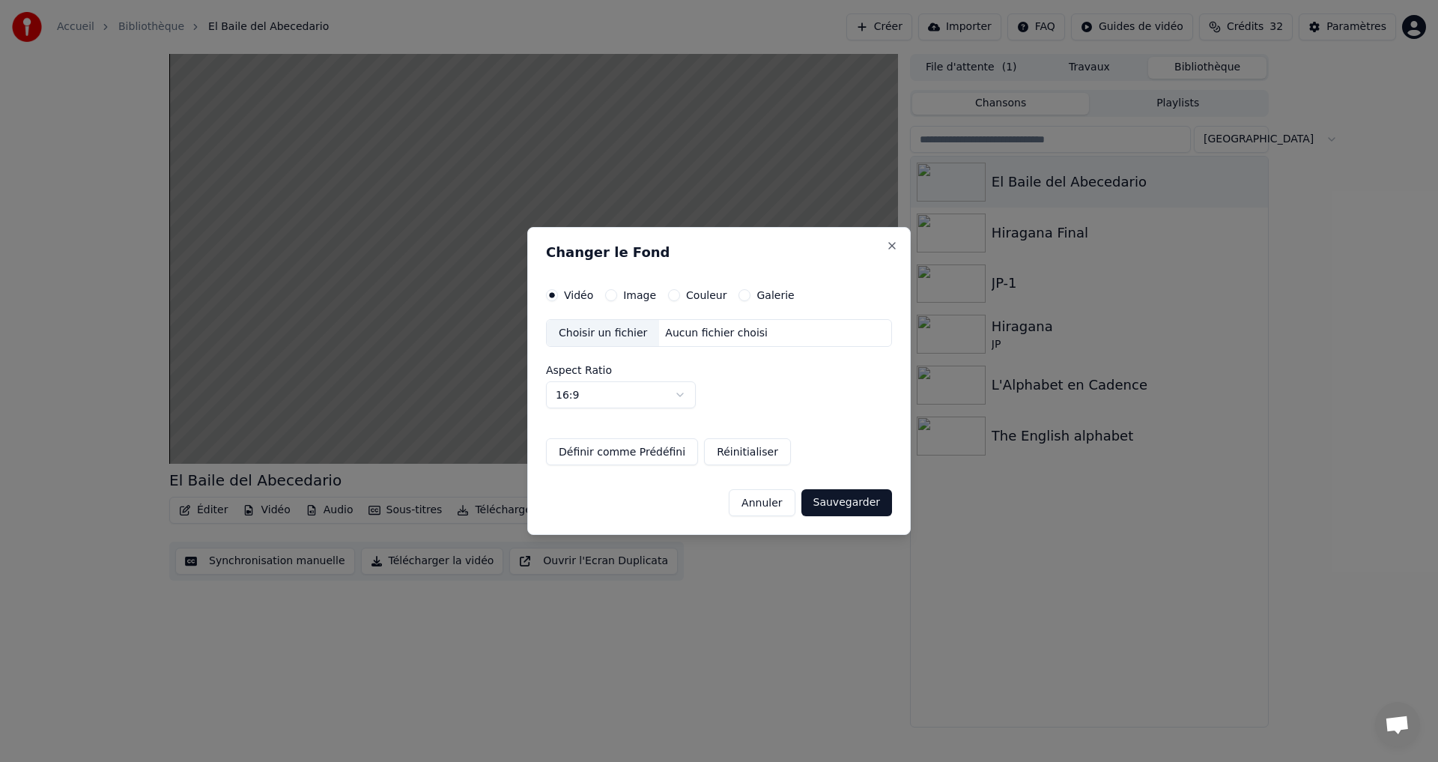
click at [623, 297] on label "Image" at bounding box center [639, 295] width 33 height 10
click at [617, 297] on button "Image" at bounding box center [611, 295] width 12 height 12
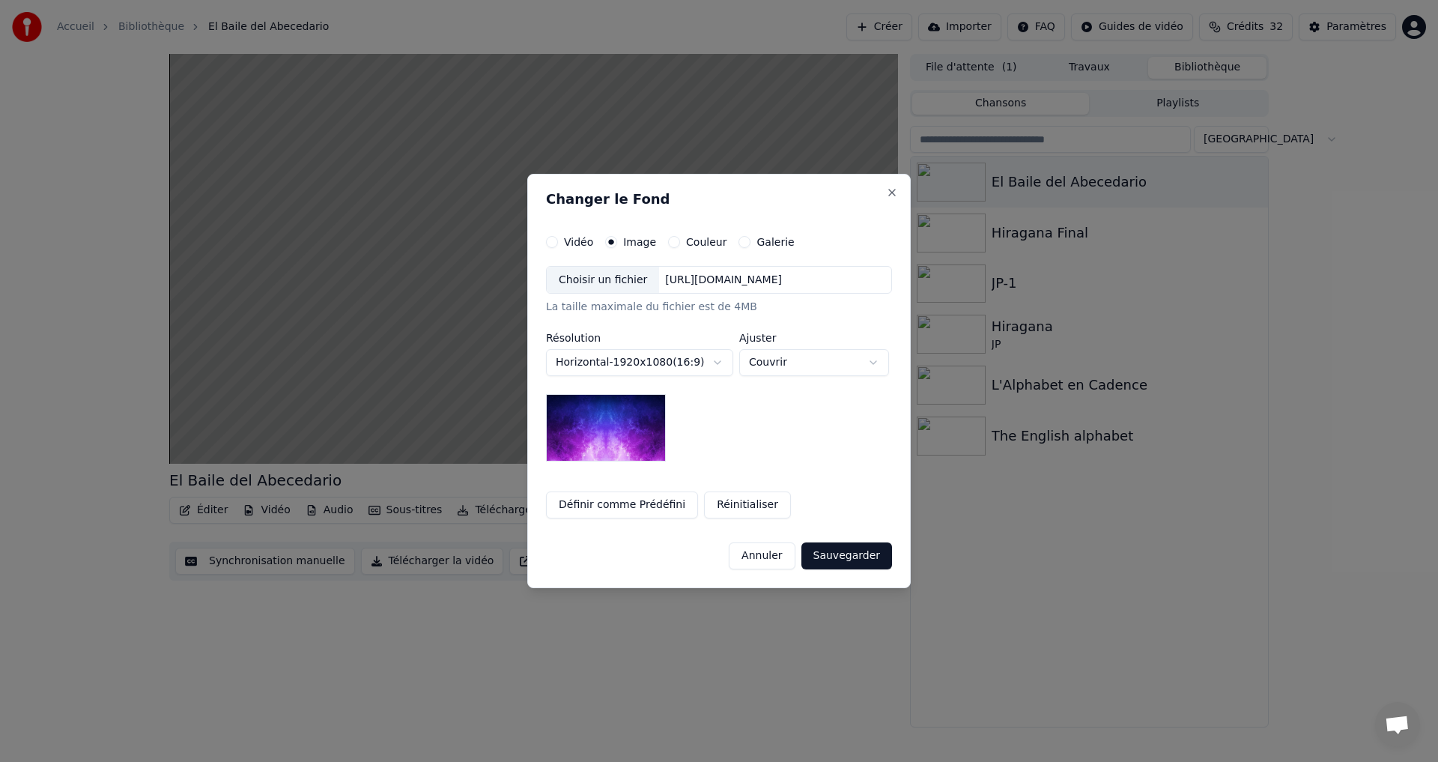
click at [668, 242] on button "Couleur" at bounding box center [674, 242] width 12 height 12
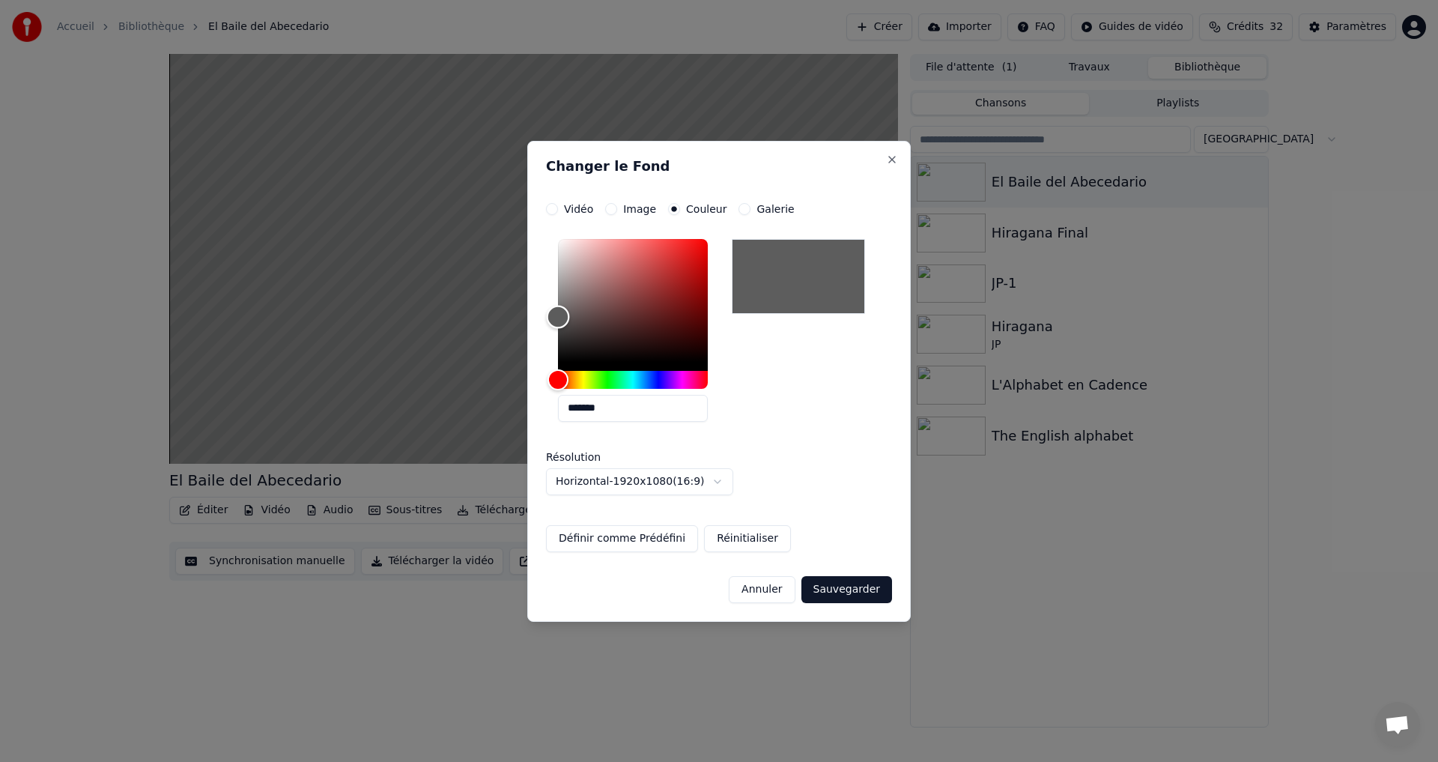
drag, startPoint x: 548, startPoint y: 330, endPoint x: 485, endPoint y: 317, distance: 65.1
click at [485, 317] on body "**********" at bounding box center [719, 381] width 1438 height 762
type input "*******"
drag, startPoint x: 563, startPoint y: 309, endPoint x: 542, endPoint y: 309, distance: 21.0
click at [542, 309] on div "**********" at bounding box center [719, 381] width 384 height 481
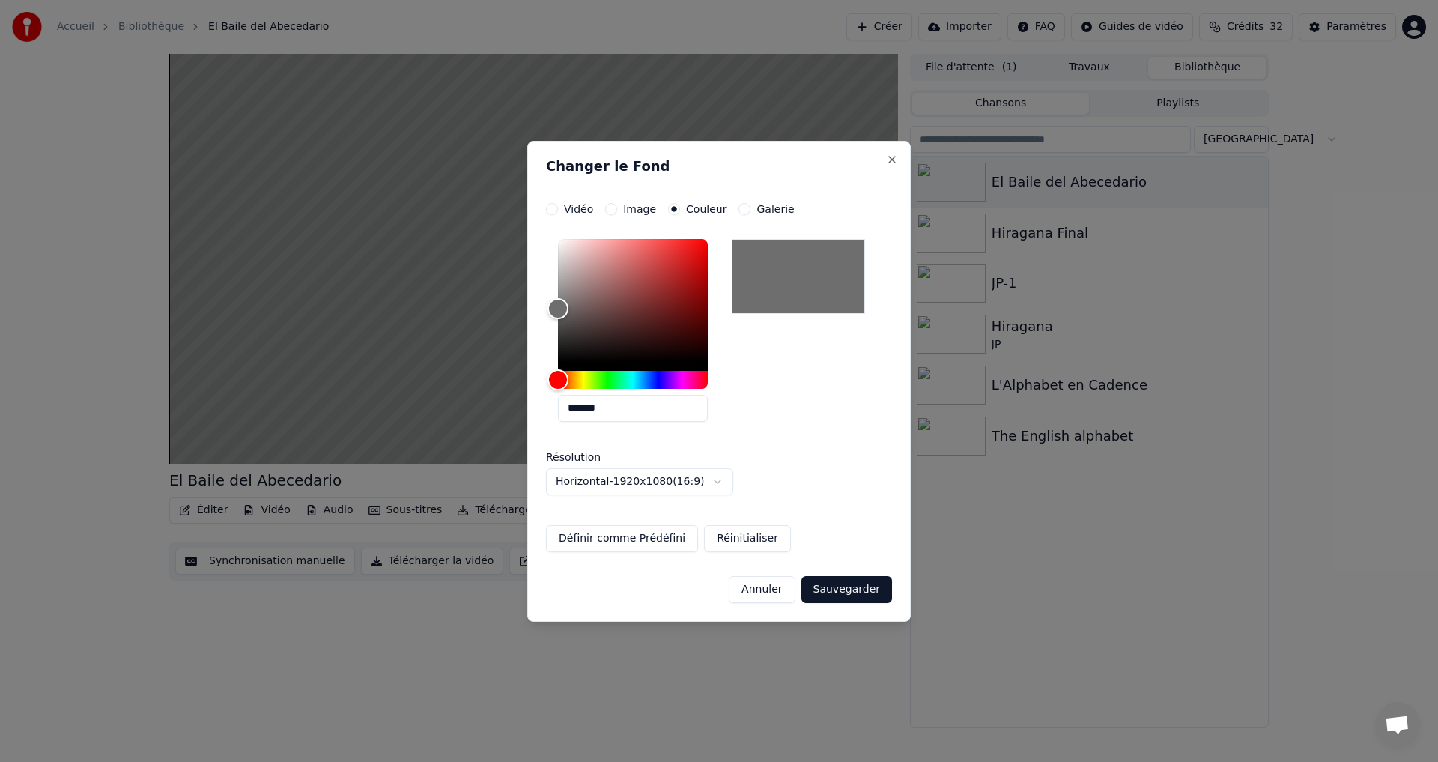
click at [816, 592] on button "Sauvegarder" at bounding box center [847, 589] width 91 height 27
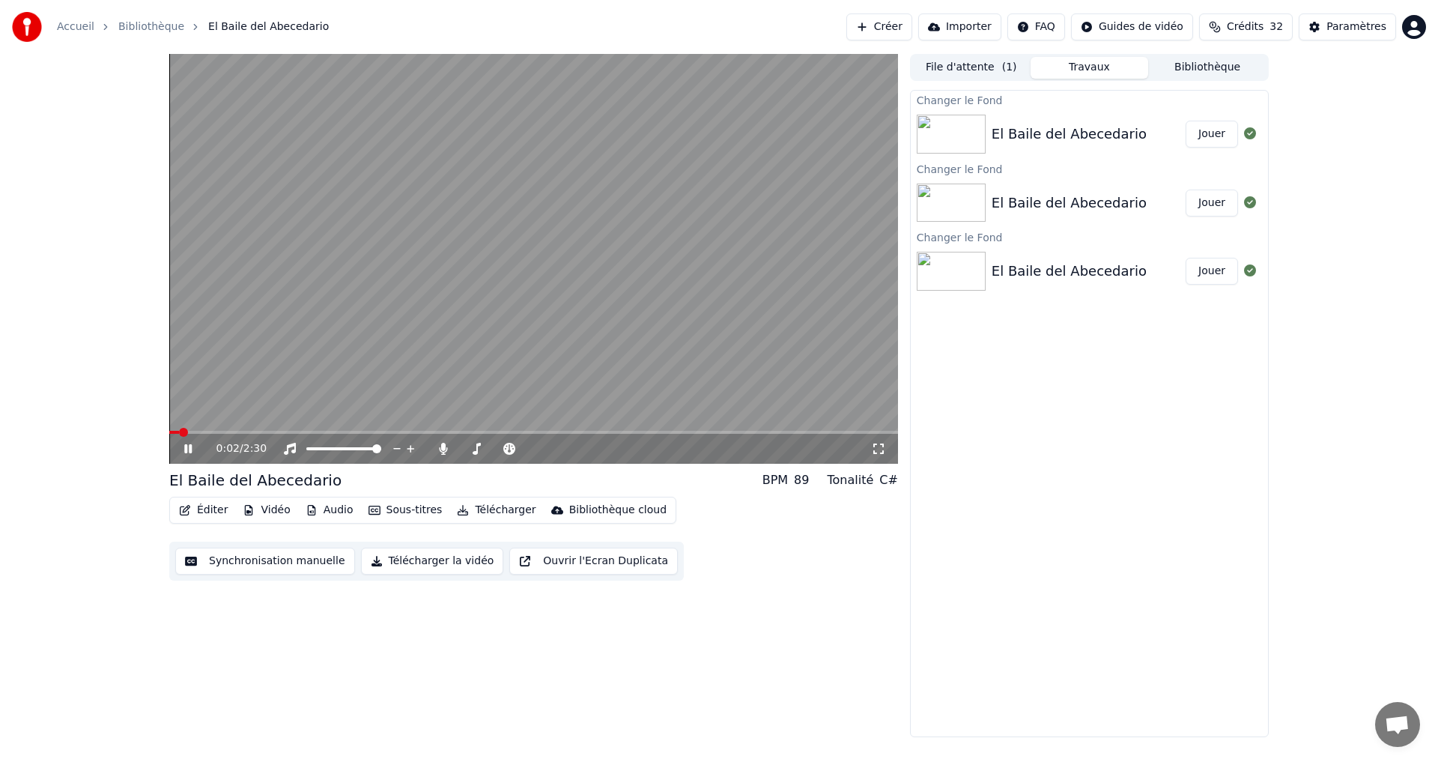
click at [178, 433] on span at bounding box center [174, 432] width 10 height 3
click at [1197, 132] on button "Jouer" at bounding box center [1212, 134] width 52 height 27
click at [426, 559] on button "Télécharger la vidéo" at bounding box center [432, 561] width 143 height 27
click at [196, 446] on icon at bounding box center [198, 449] width 35 height 12
click at [1203, 134] on button "Afficher" at bounding box center [1205, 134] width 66 height 27
